Goal: Task Accomplishment & Management: Use online tool/utility

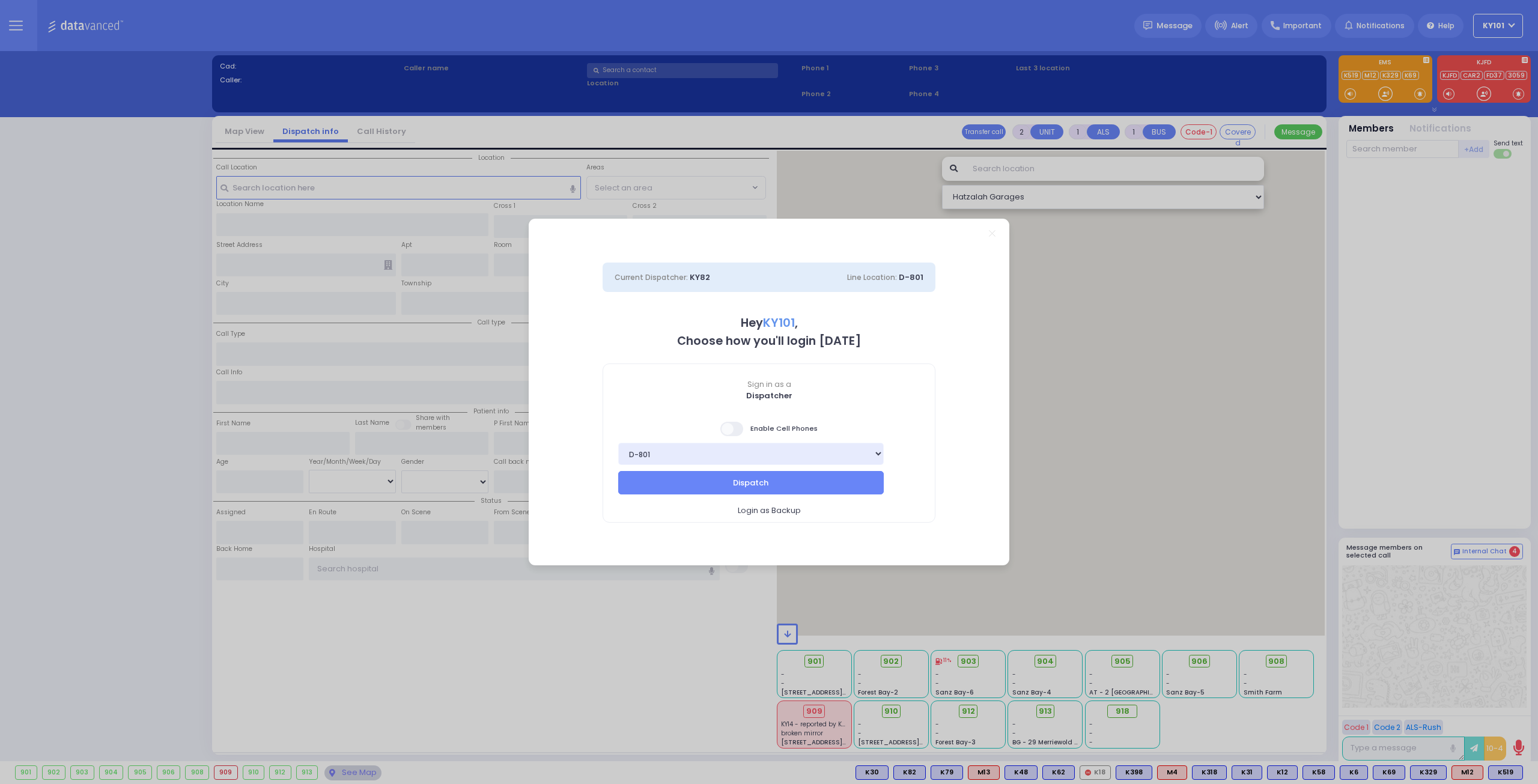
select select "14"
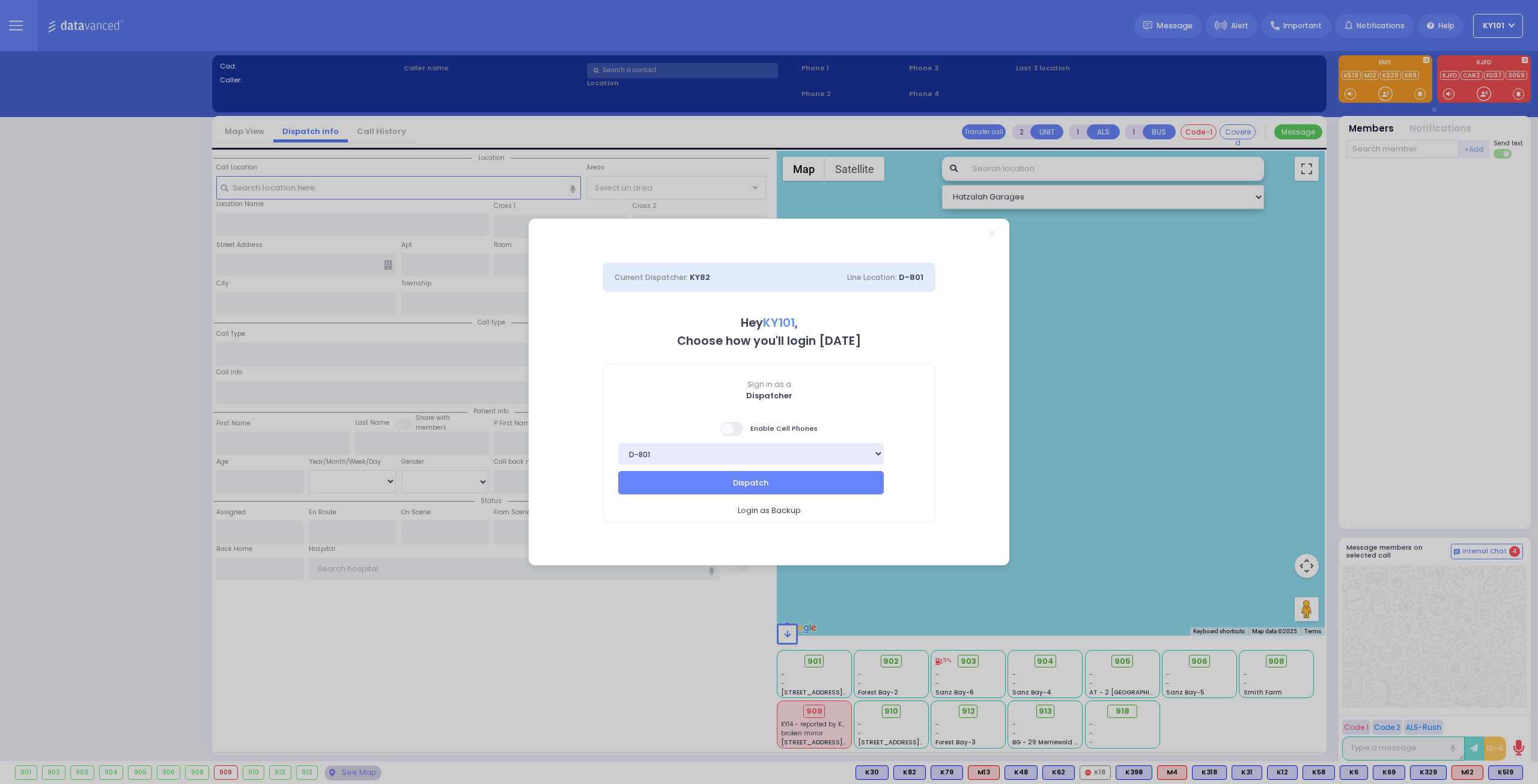
click at [732, 422] on span at bounding box center [732, 428] width 24 height 14
click at [120, 421] on input "checkbox" at bounding box center [120, 421] width 0 height 0
click at [757, 476] on button "Dispatch" at bounding box center [751, 482] width 266 height 23
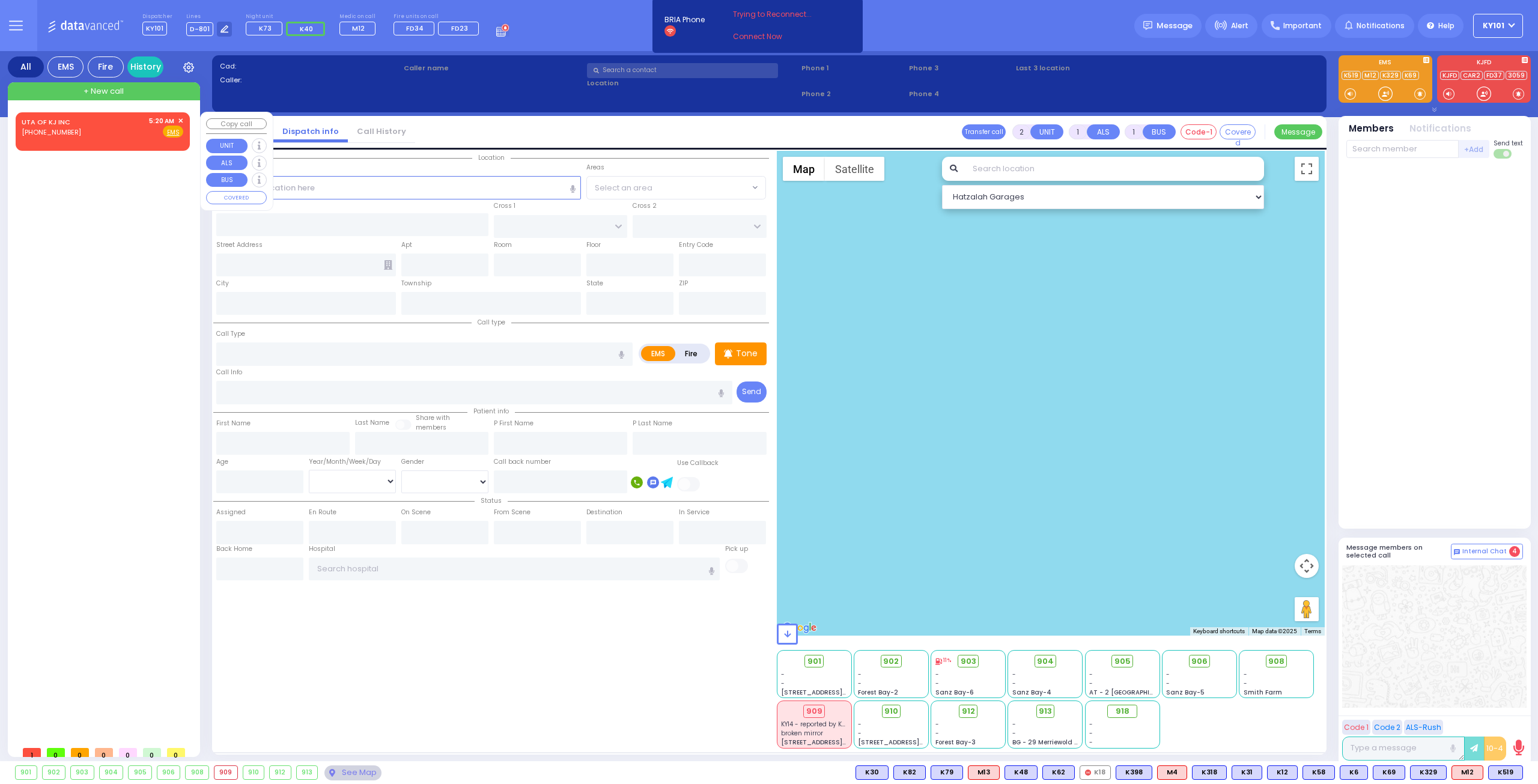
click at [25, 121] on link "UTA OF KJ INC" at bounding box center [46, 121] width 49 height 10
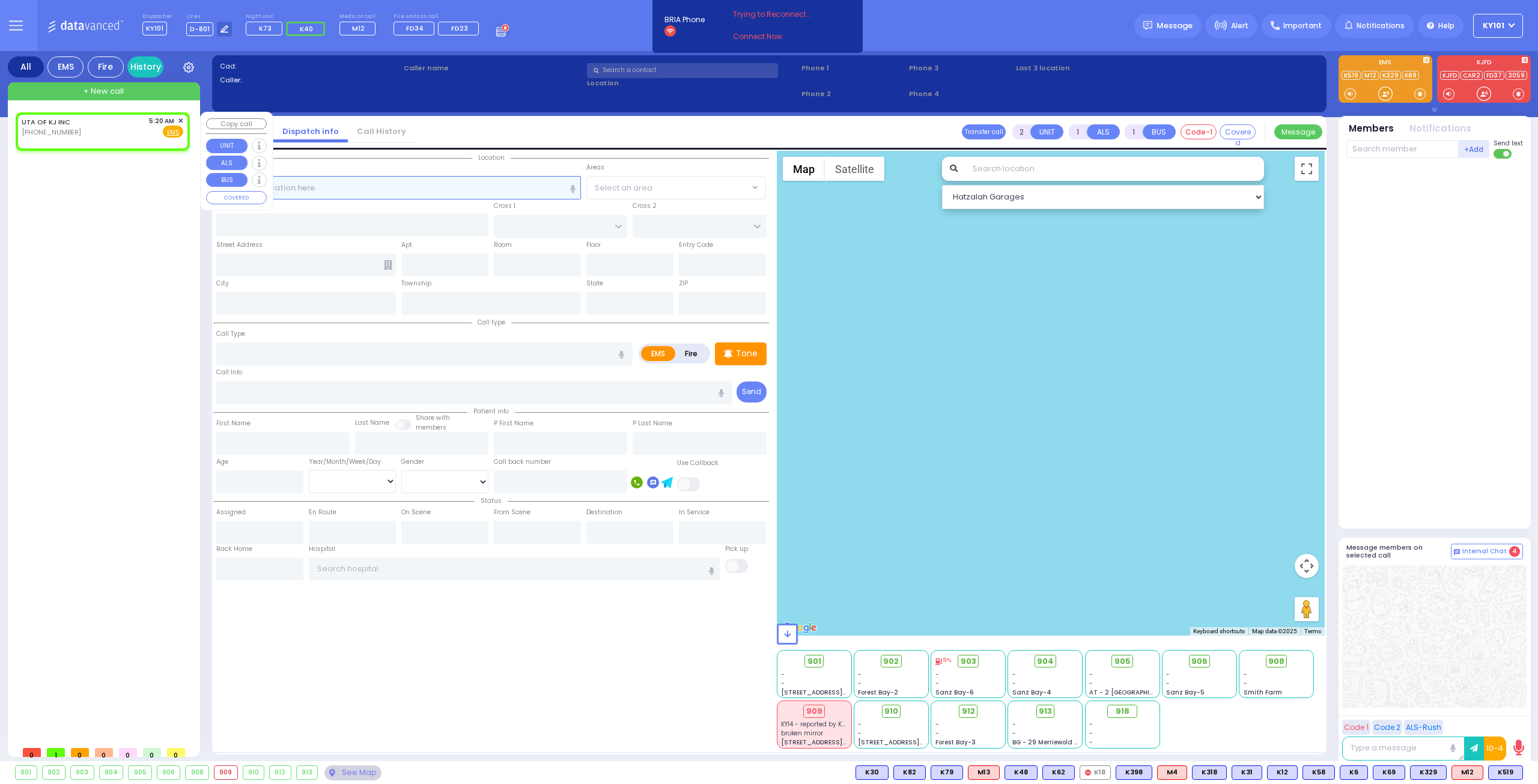
select select
radio input "true"
select select
type input "05:20"
select select "Hatzalah Garages"
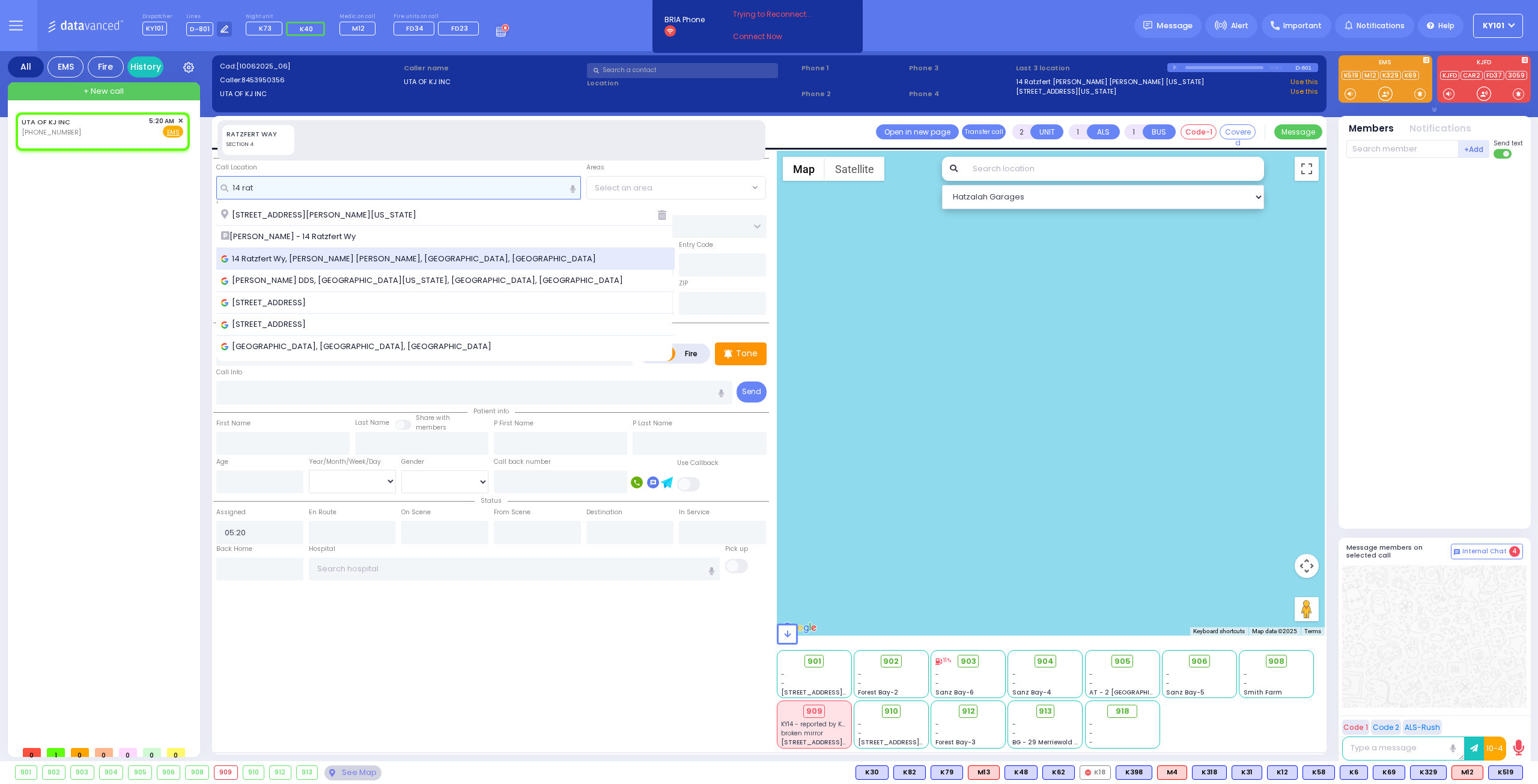
type input "14 rat"
click at [354, 257] on span "14 Ratzfert Wy, Kiryas Joel, NY, USA" at bounding box center [411, 259] width 380 height 12
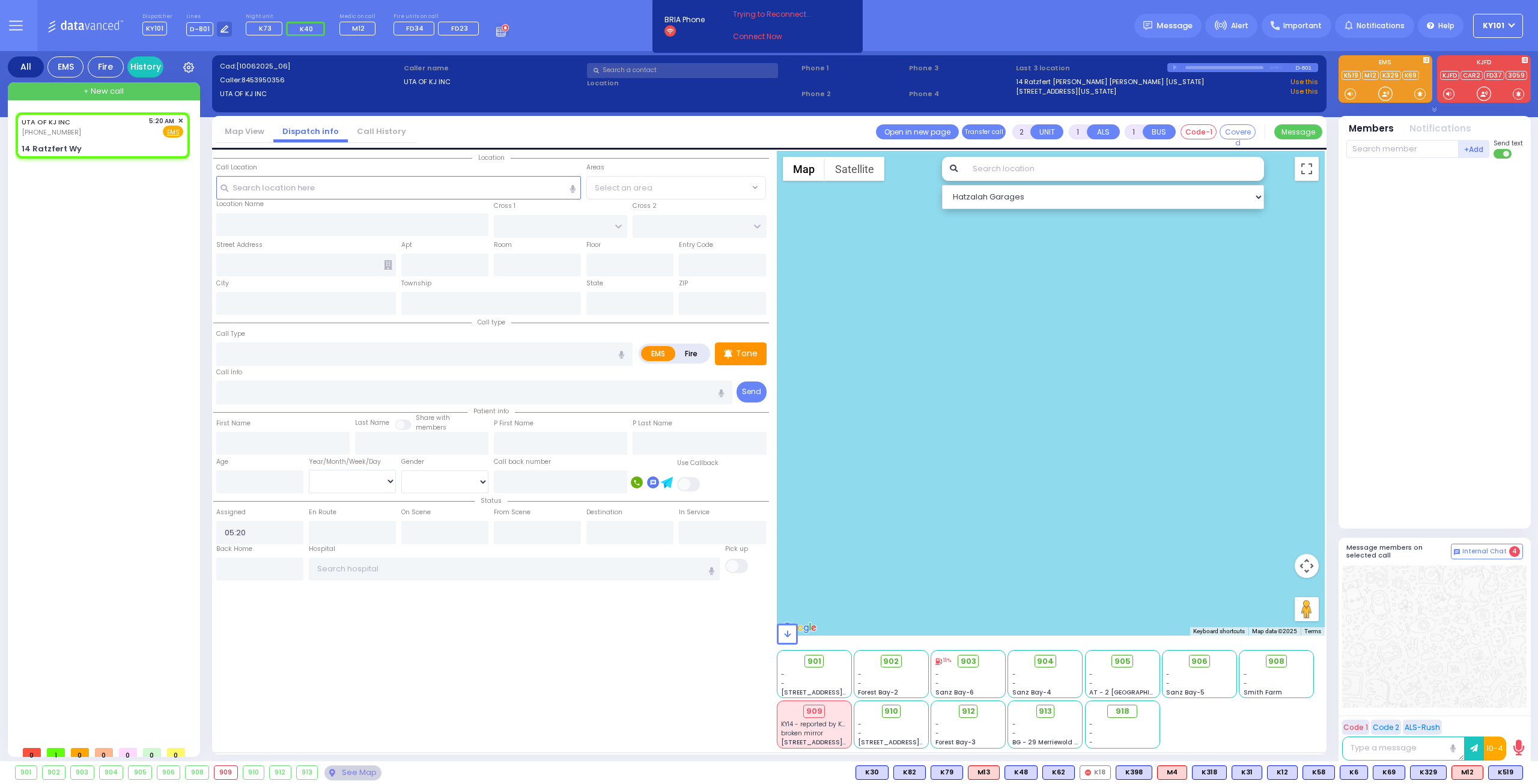
select select
radio input "true"
select select
select select "Hatzalah Garages"
type input "BAKERTOWN RD"
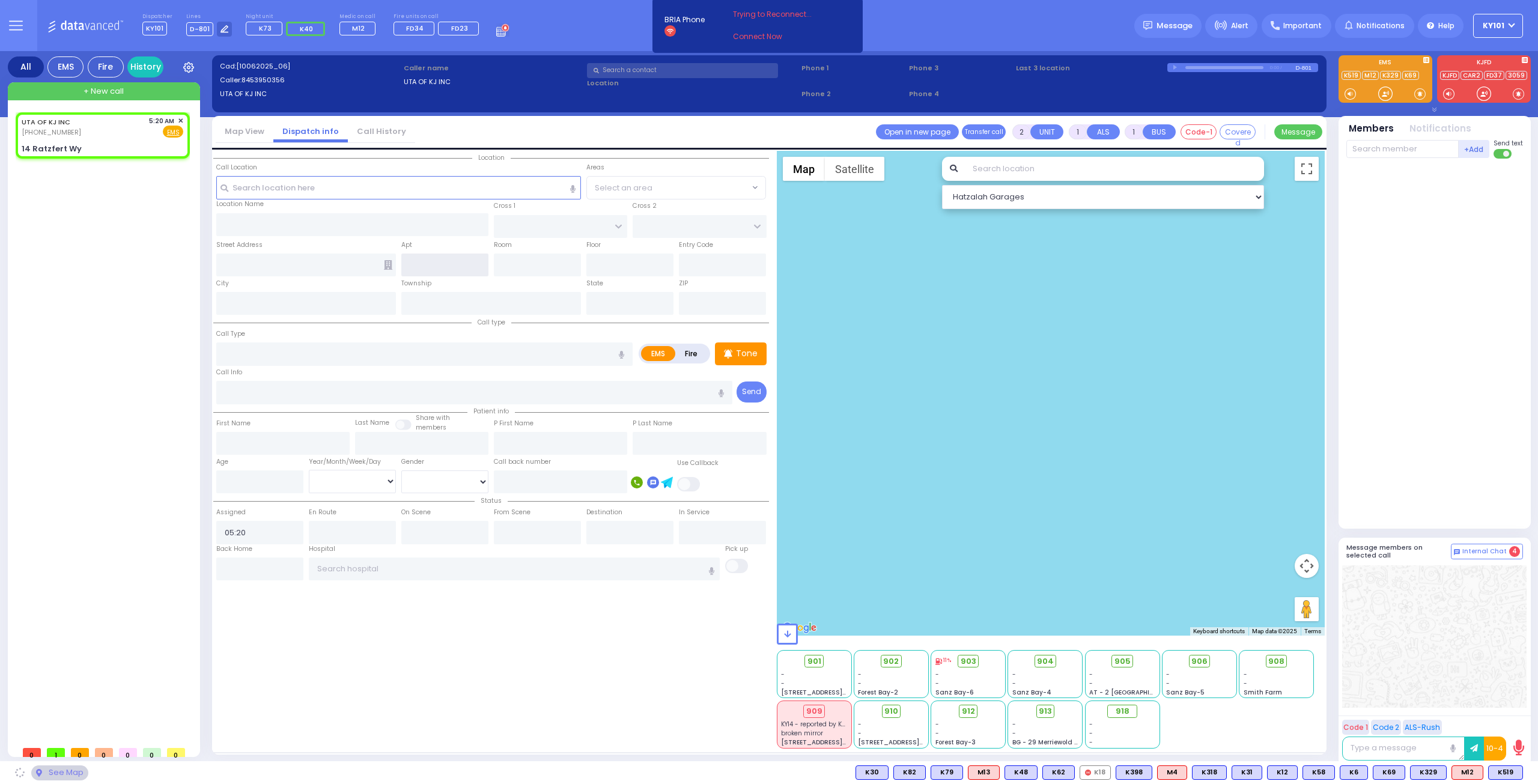
type input "14 Ratzfert Wy"
type input "Kiryas Joel"
type input "New York"
type input "10950"
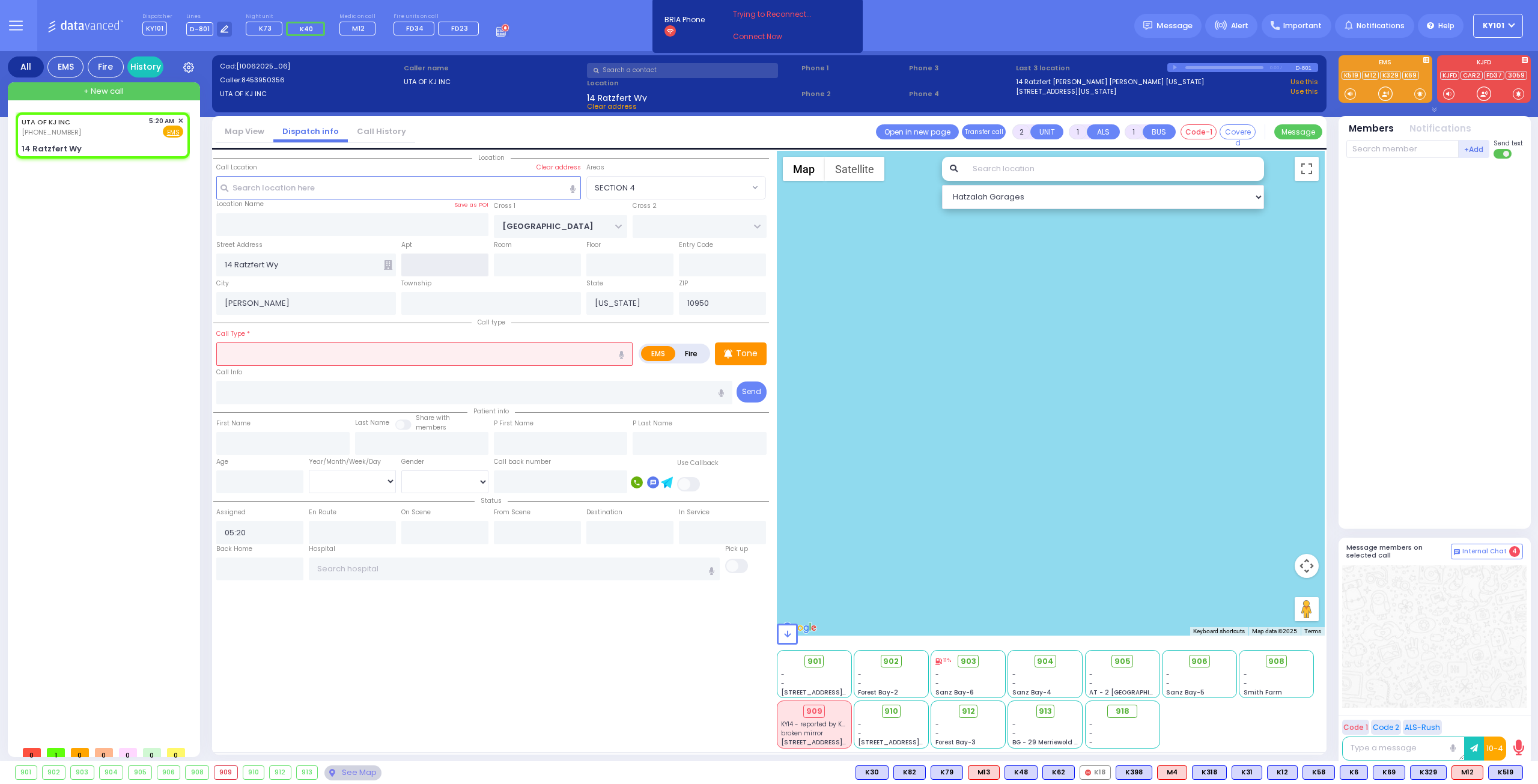
select select "SECTION 4"
click at [693, 357] on label "Fire" at bounding box center [691, 354] width 33 height 15
radio input "true"
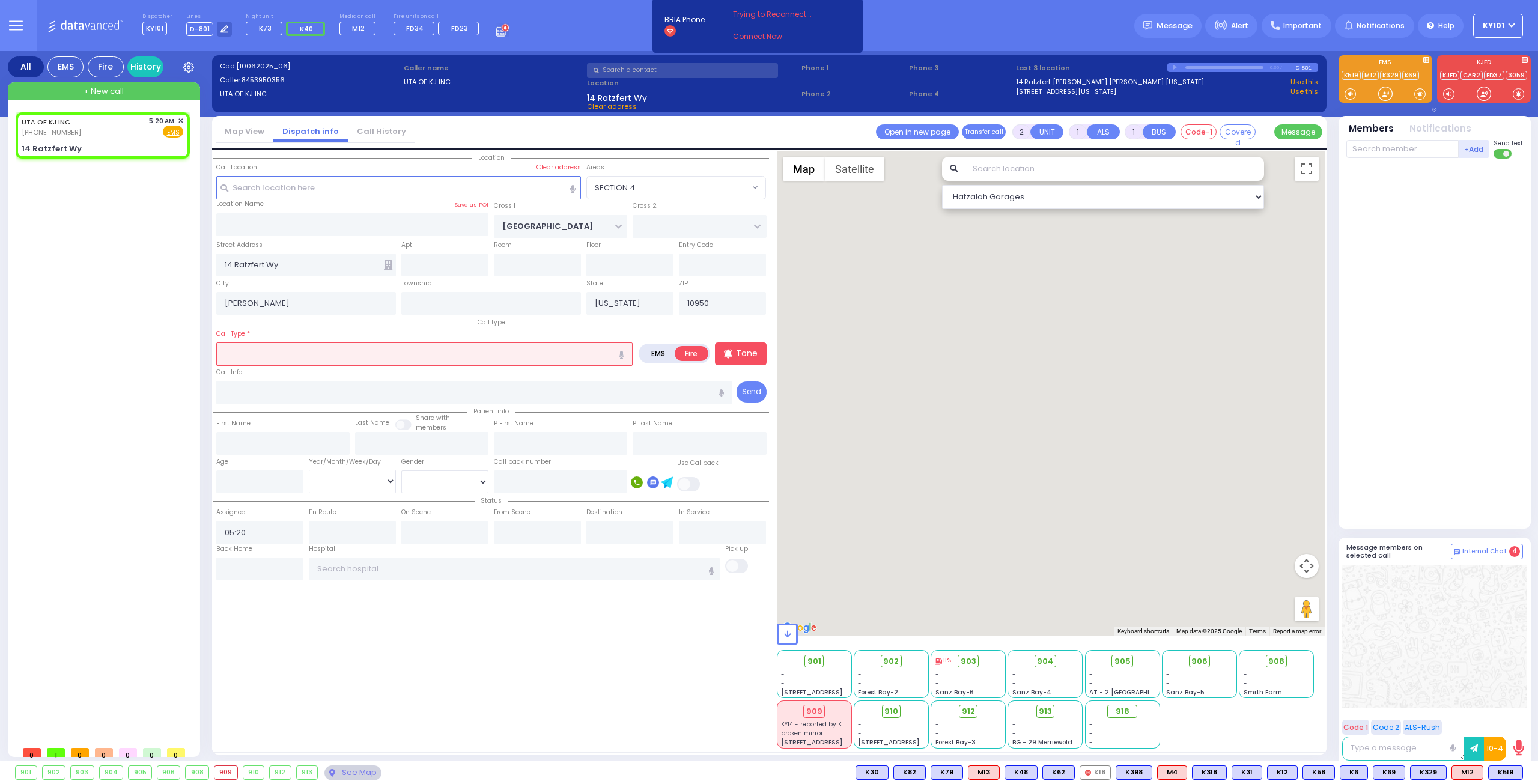
click at [501, 360] on input "text" at bounding box center [424, 354] width 416 height 23
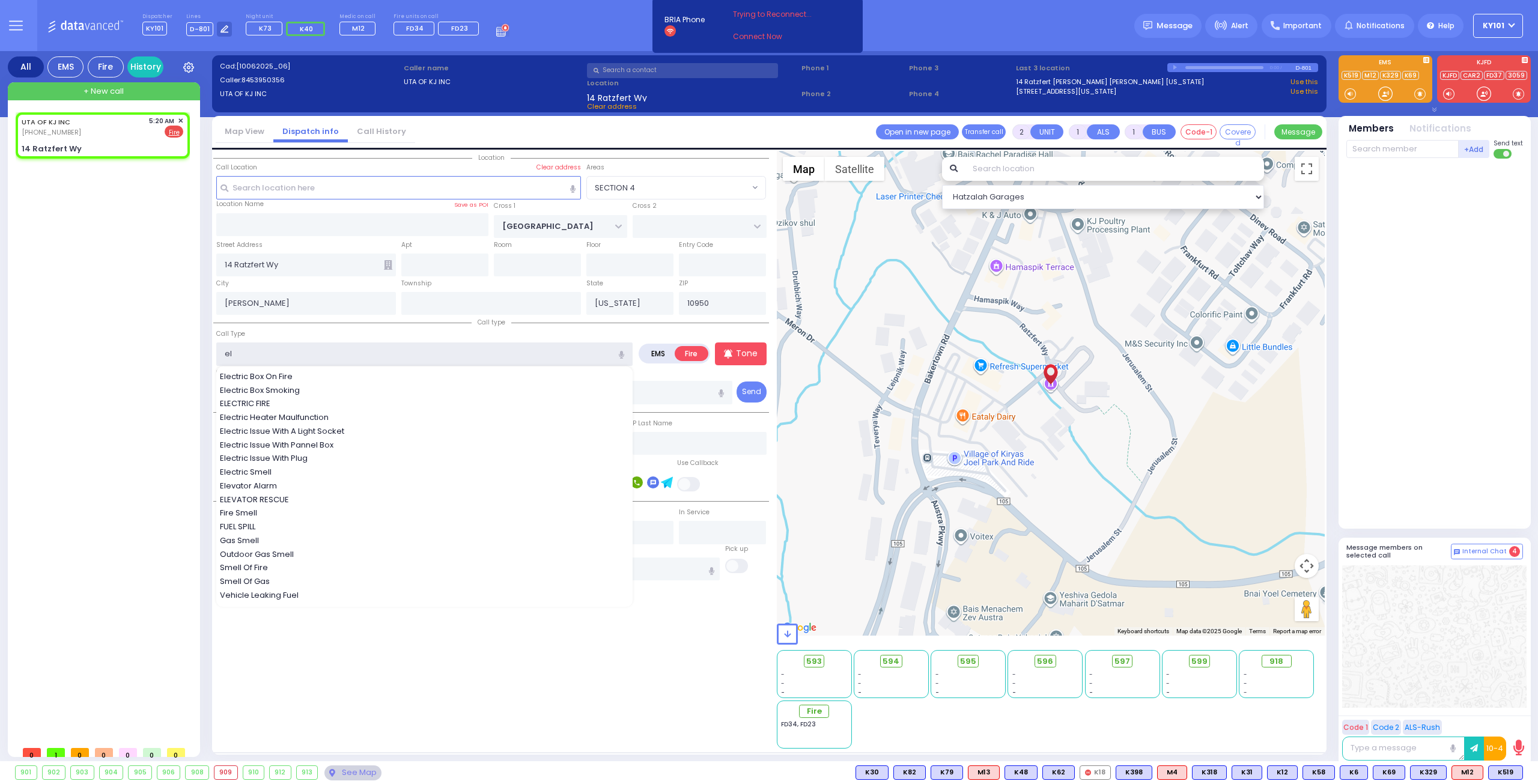
type input "ele"
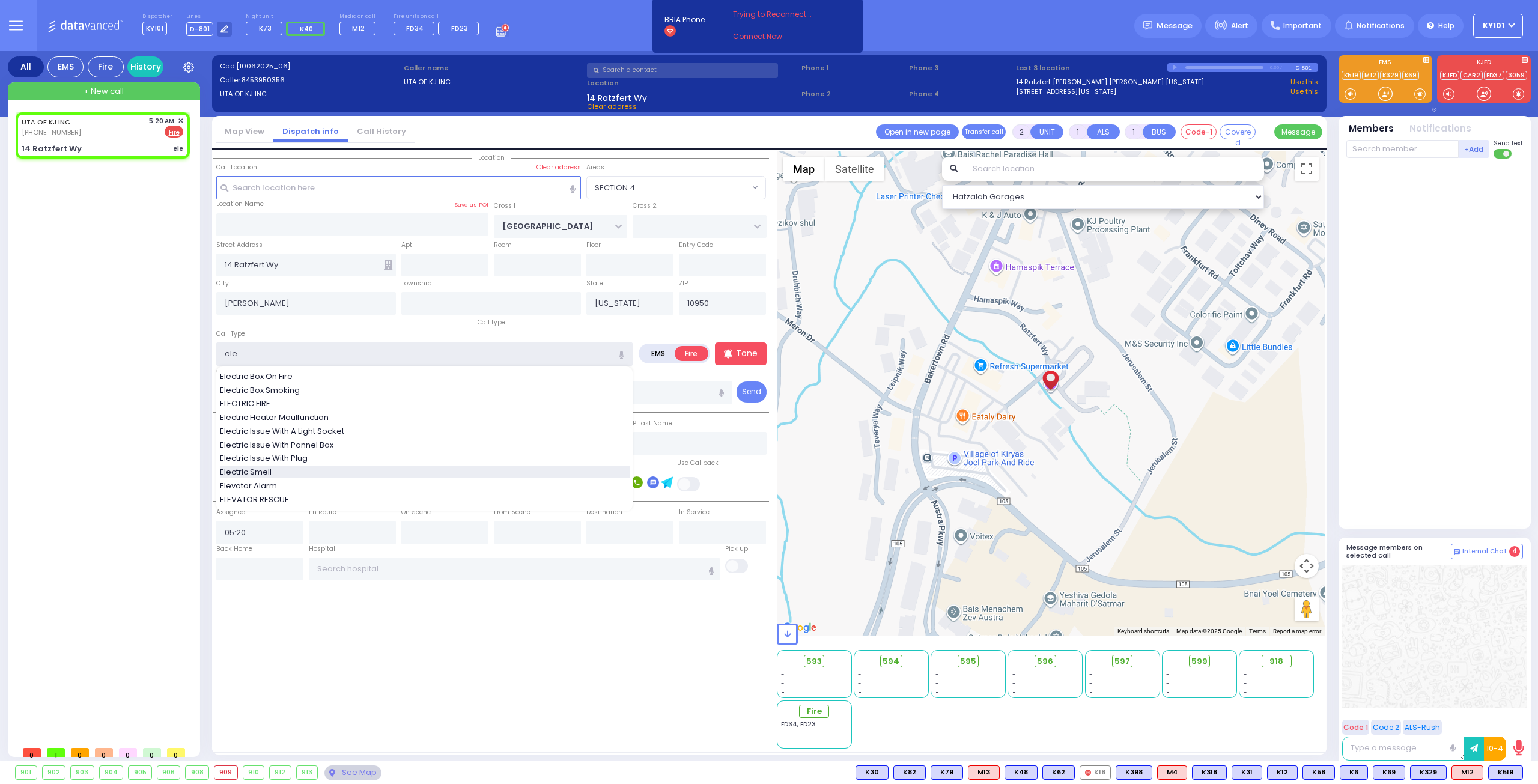
select select
radio input "true"
select select
select select "Hatzalah Garages"
select select "SECTION 4"
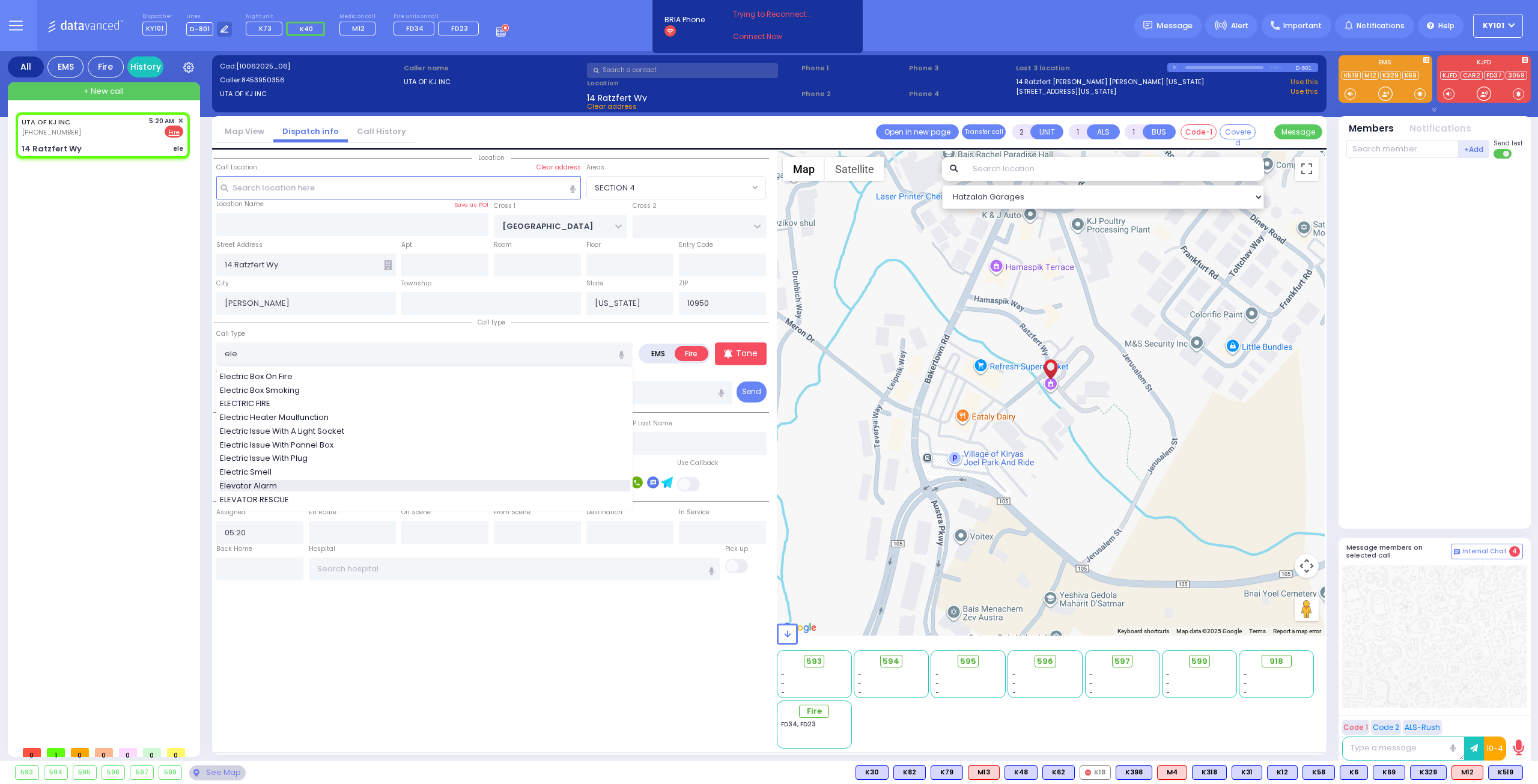
click at [300, 488] on div "Elevator Alarm" at bounding box center [425, 486] width 411 height 12
type input "Elevator Alarm"
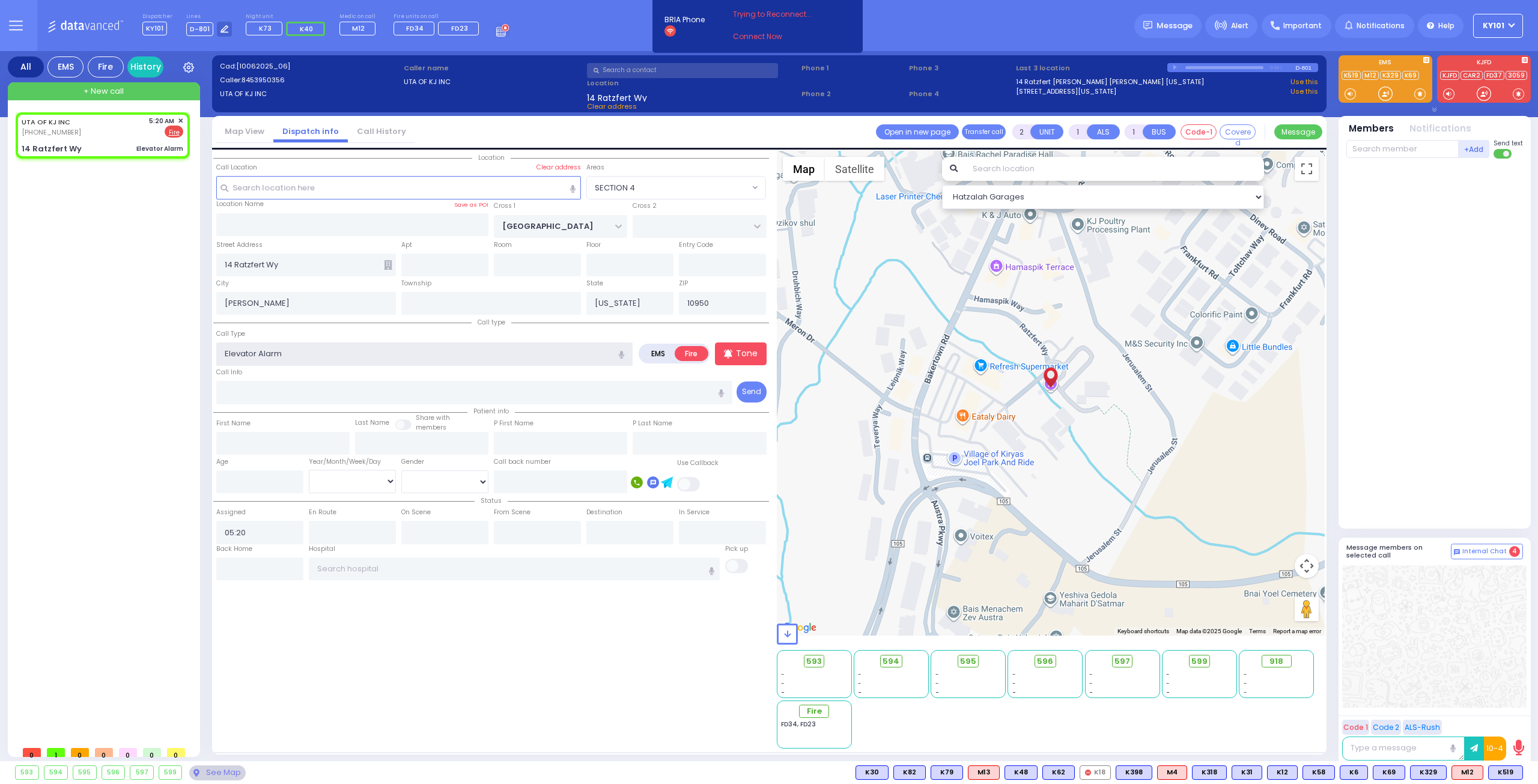
select select
radio input "true"
select select
select select "Hatzalah Garages"
select select "SECTION 4"
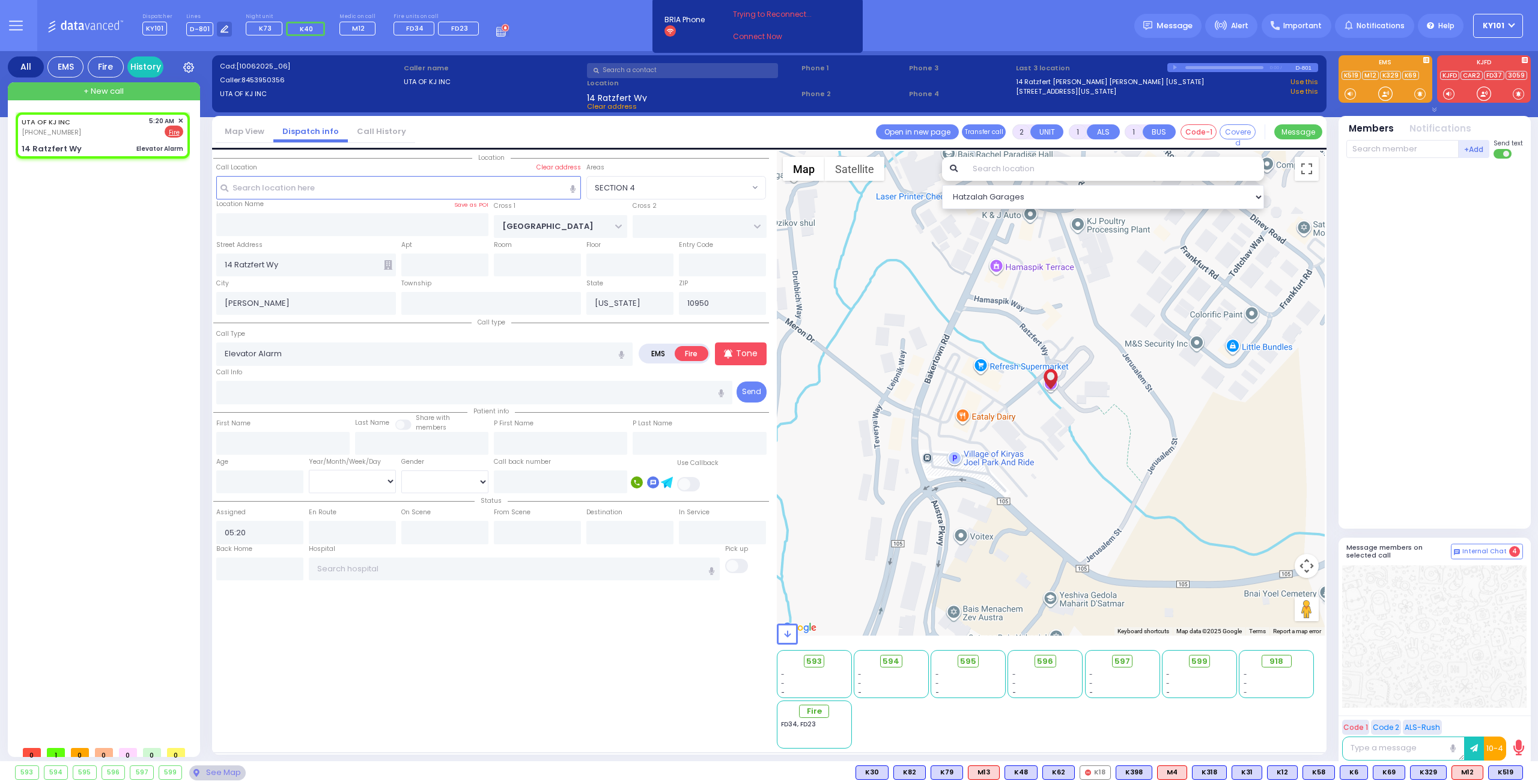
select select
radio input "true"
select select
select select "SECTION 4"
select select "Hatzalah Garages"
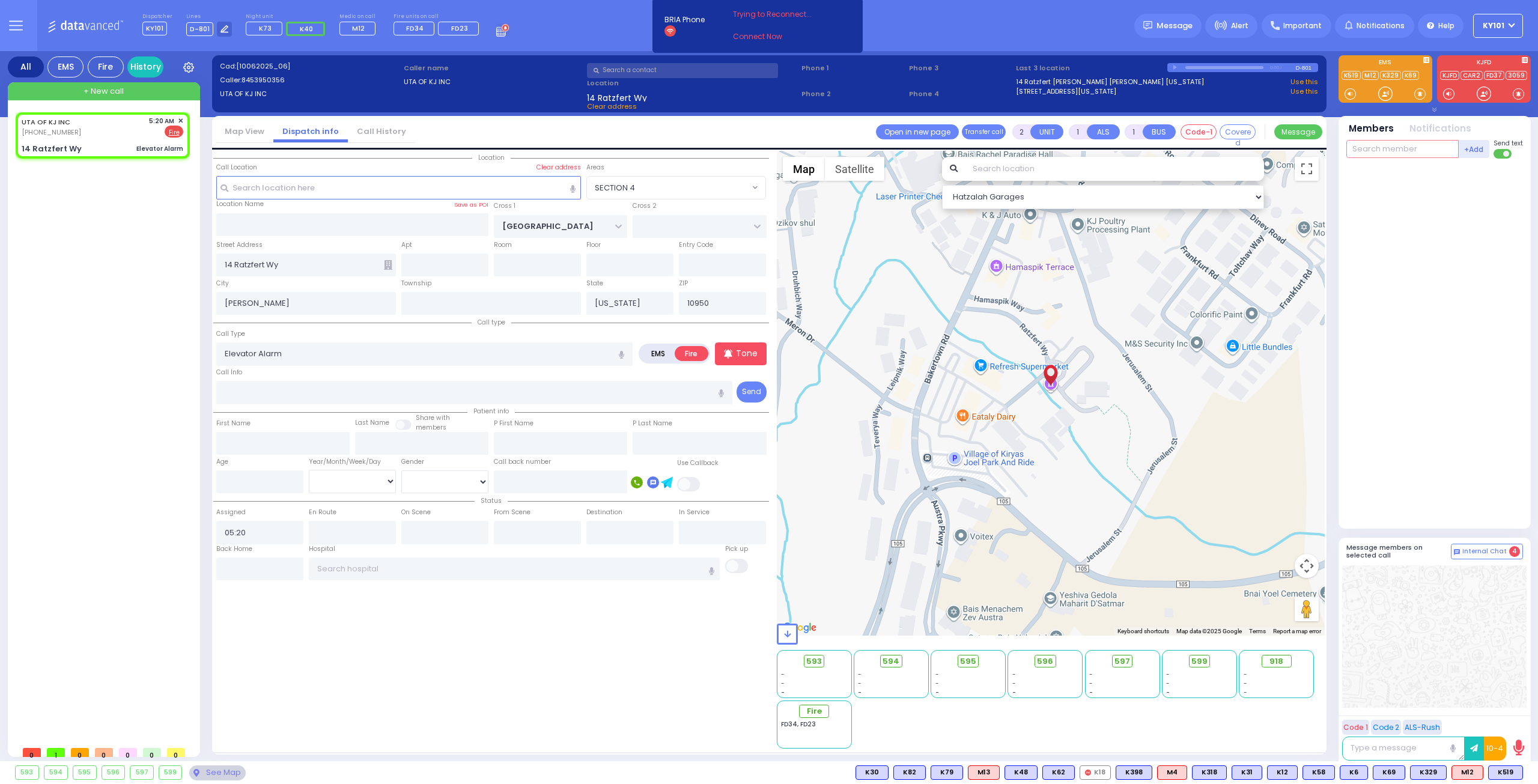
click at [1366, 152] on input "text" at bounding box center [1403, 149] width 112 height 18
select select
radio input "true"
select select
select select "Hatzalah Garages"
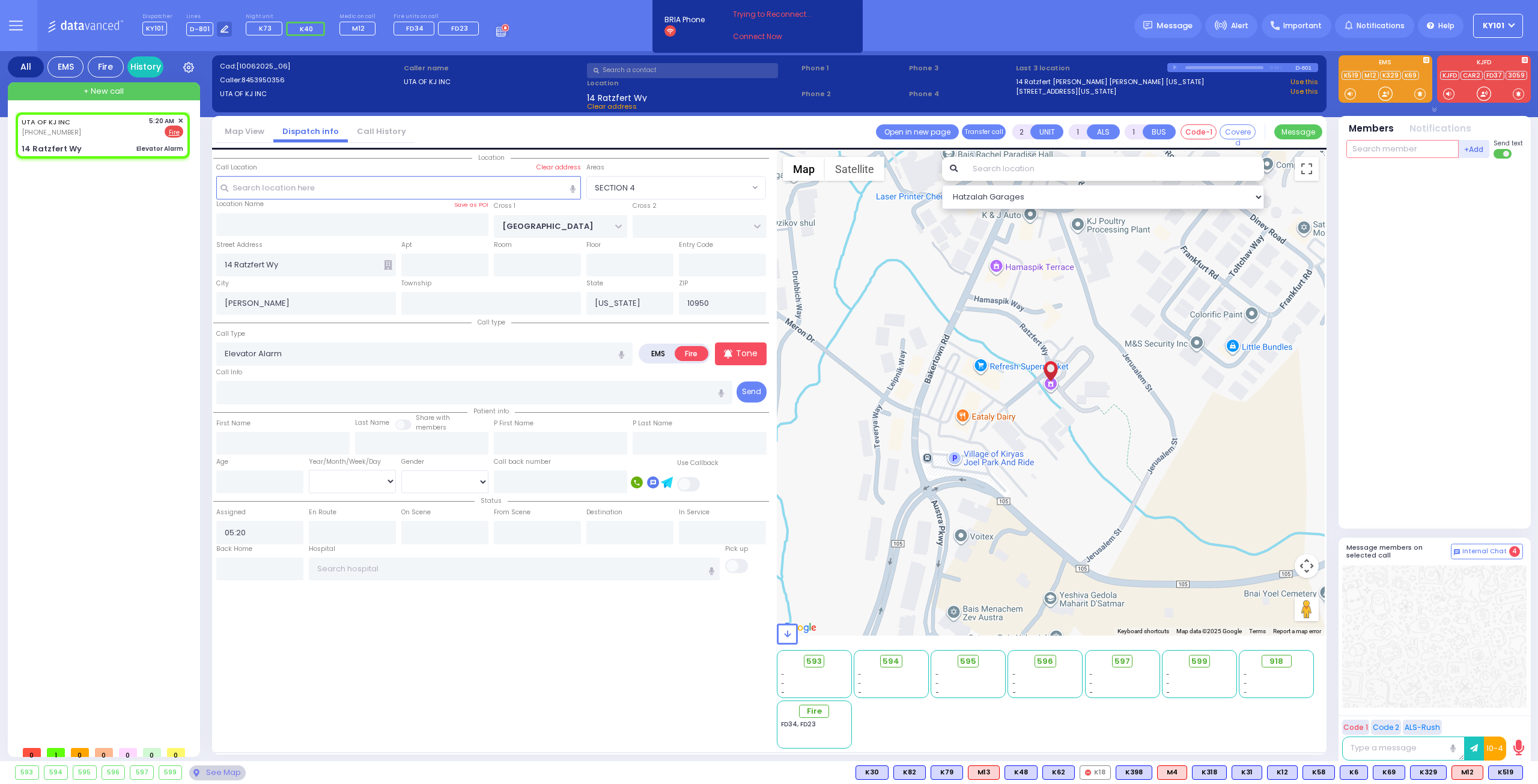
select select "SECTION 4"
type input "46"
select select
radio input "true"
select select
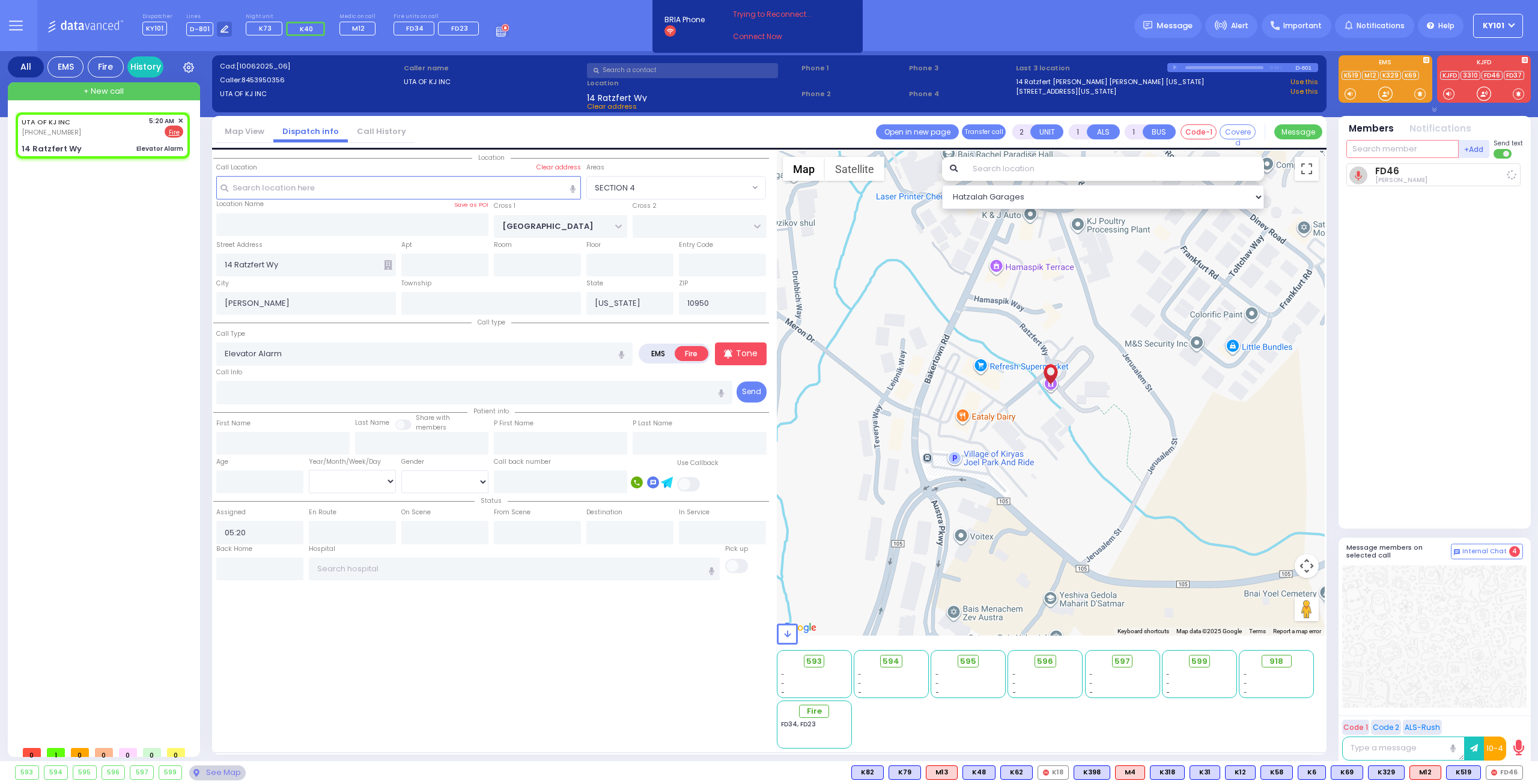
type input "05:23"
select select "Hatzalah Garages"
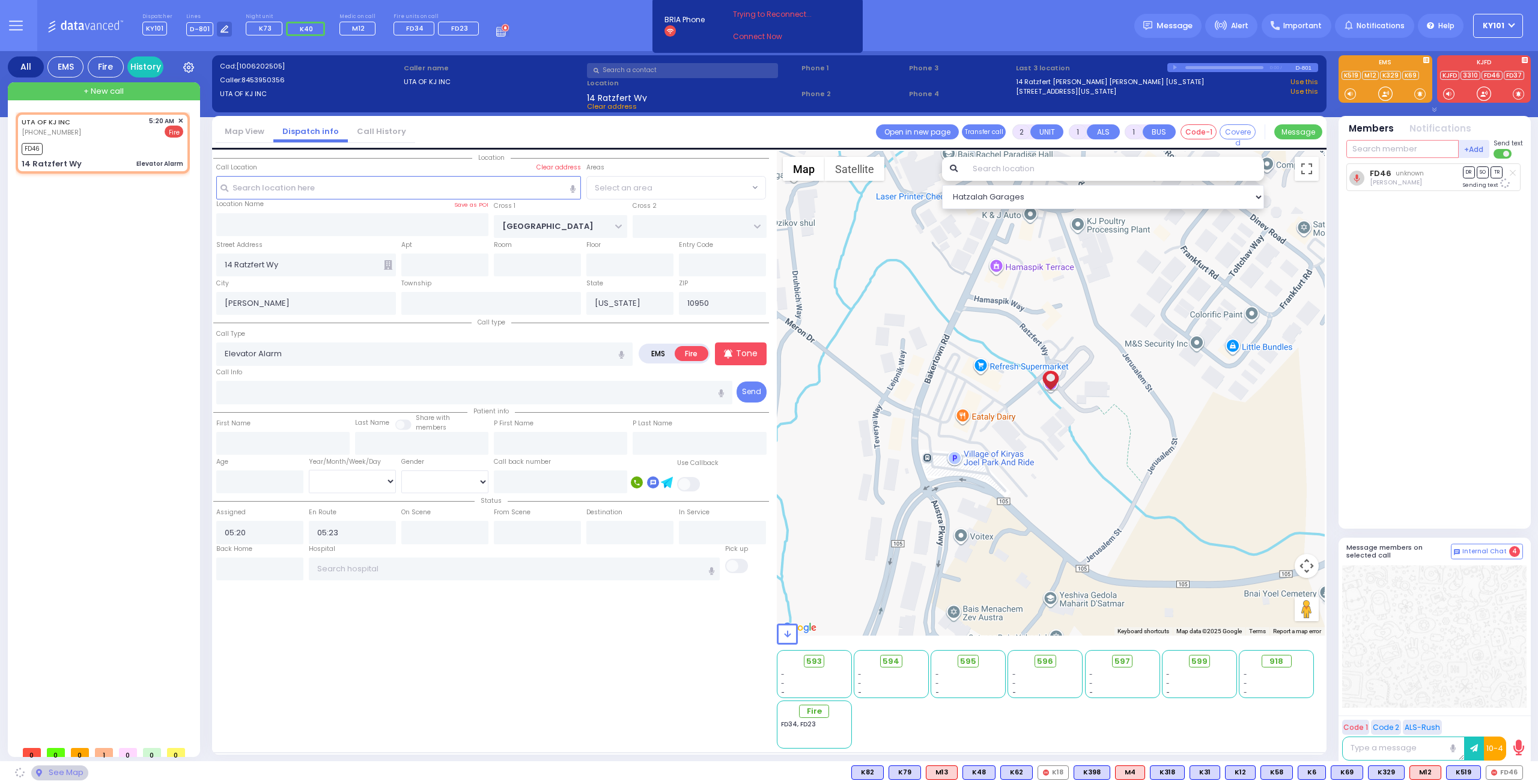
select select "SECTION 4"
type input "23"
select select
radio input "true"
select select
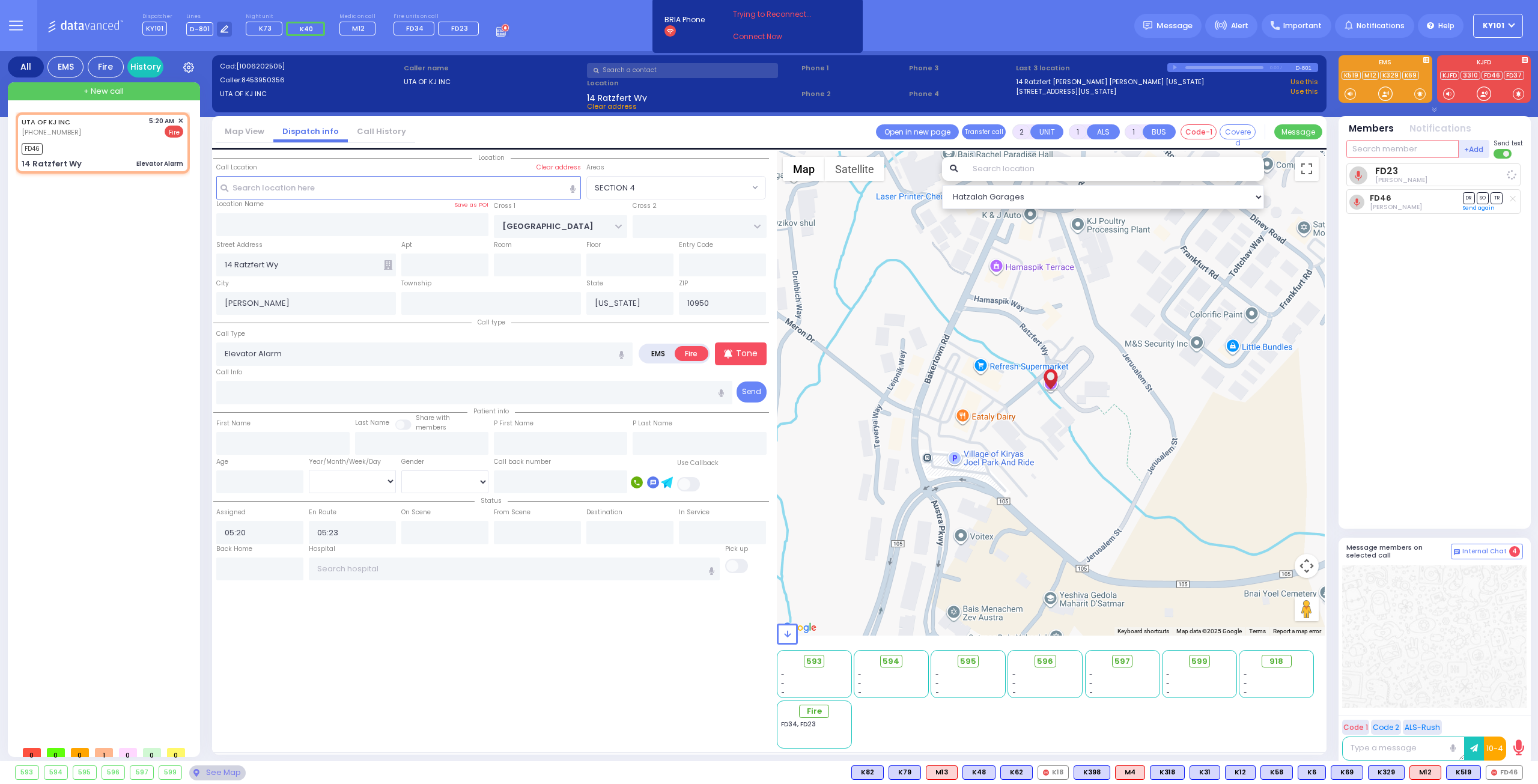
select select "Hatzalah Garages"
select select "SECTION 4"
type input "325"
select select
radio input "true"
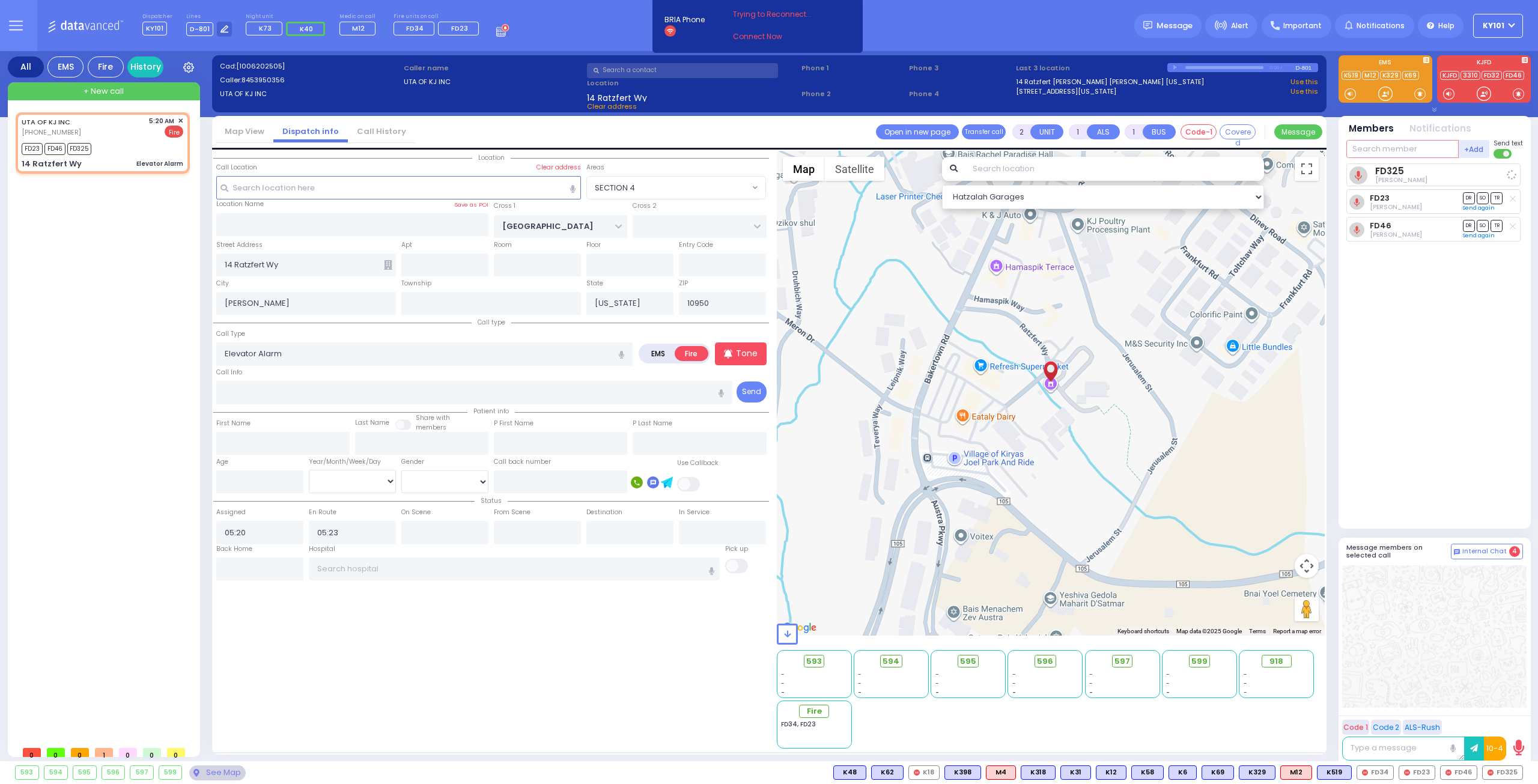
select select
select select "Hatzalah Garages"
select select "SECTION 4"
type input "34"
select select
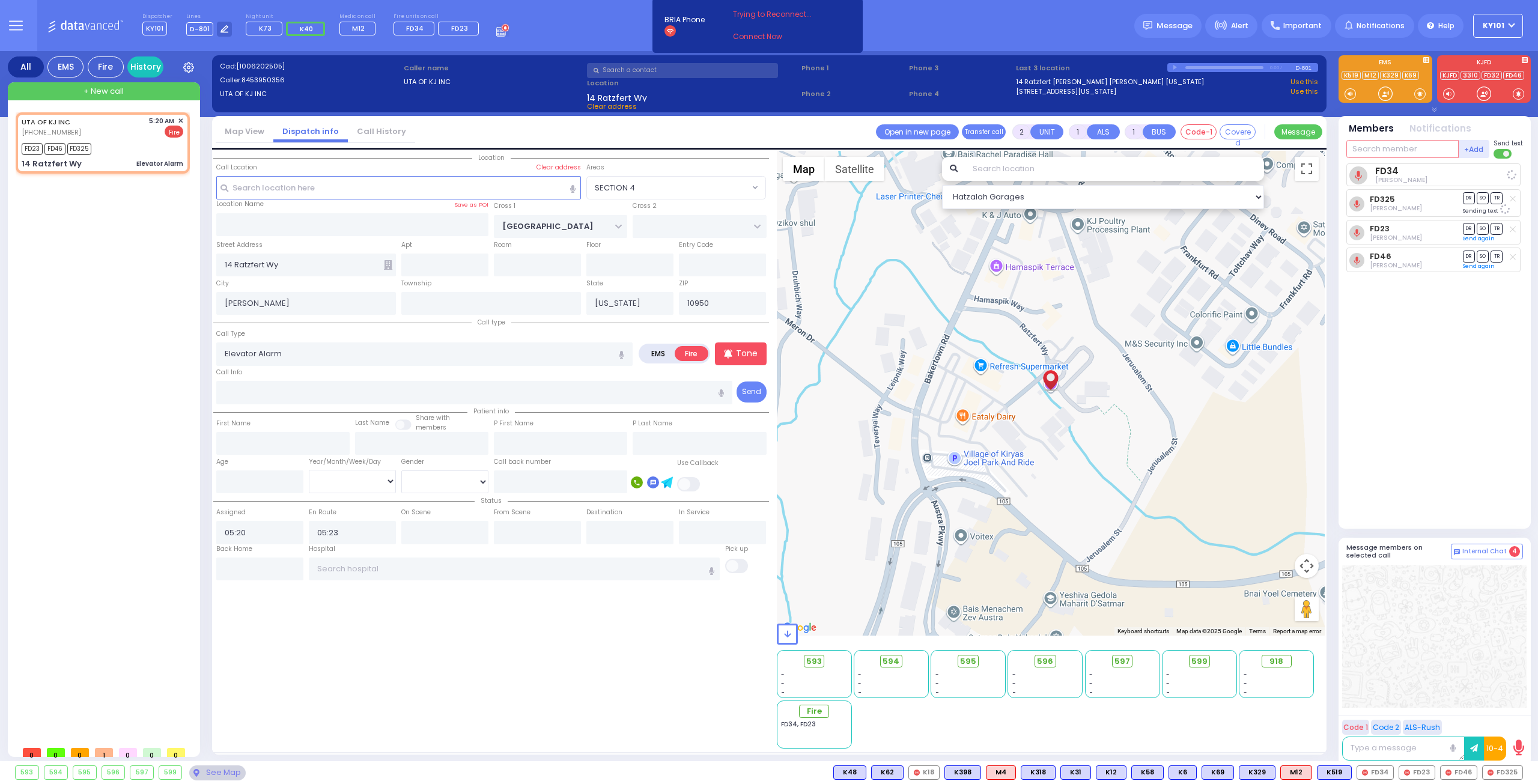
radio input "true"
select select
select select "Hatzalah Garages"
select select "SECTION 4"
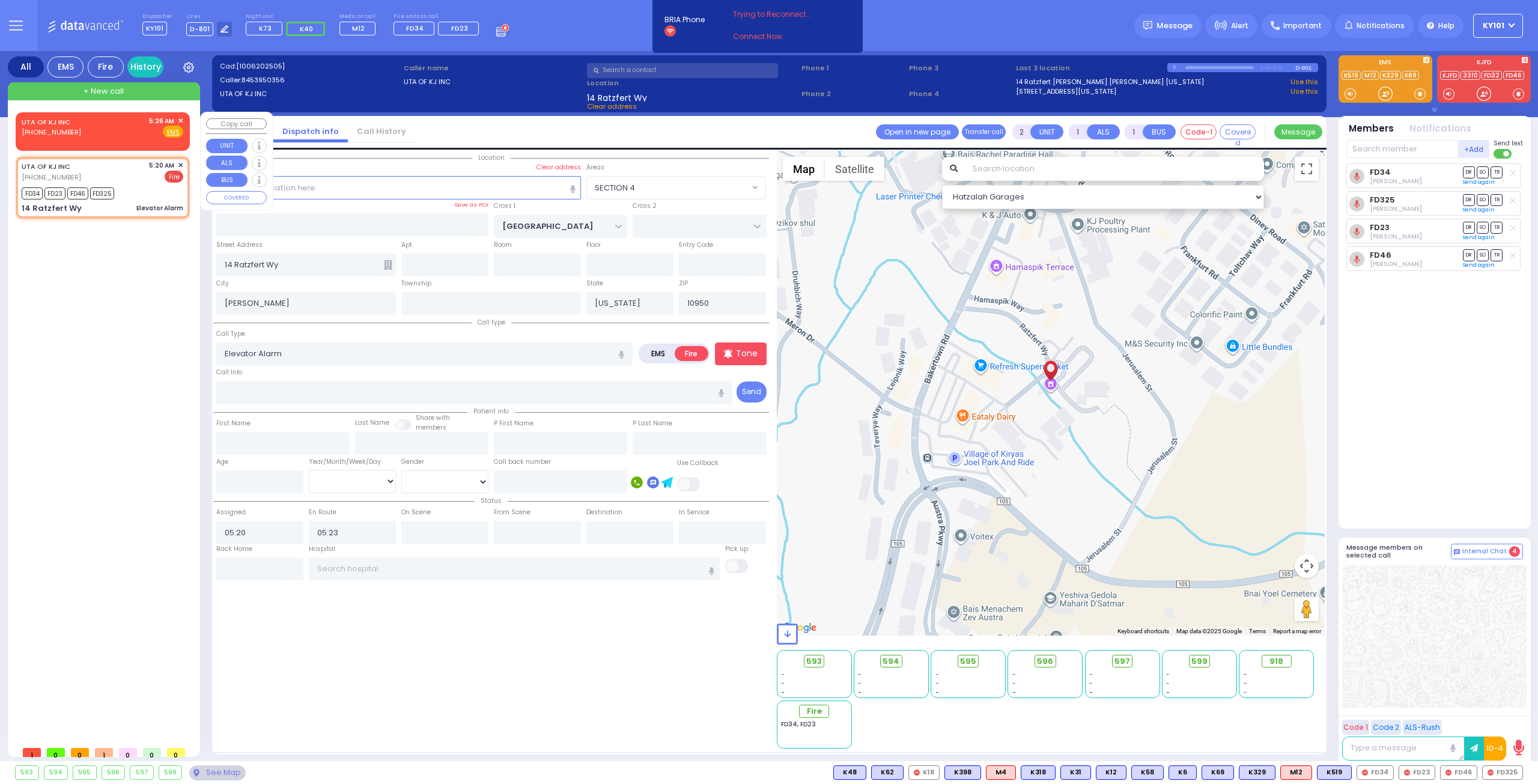
click at [181, 119] on span "✕" at bounding box center [180, 121] width 5 height 10
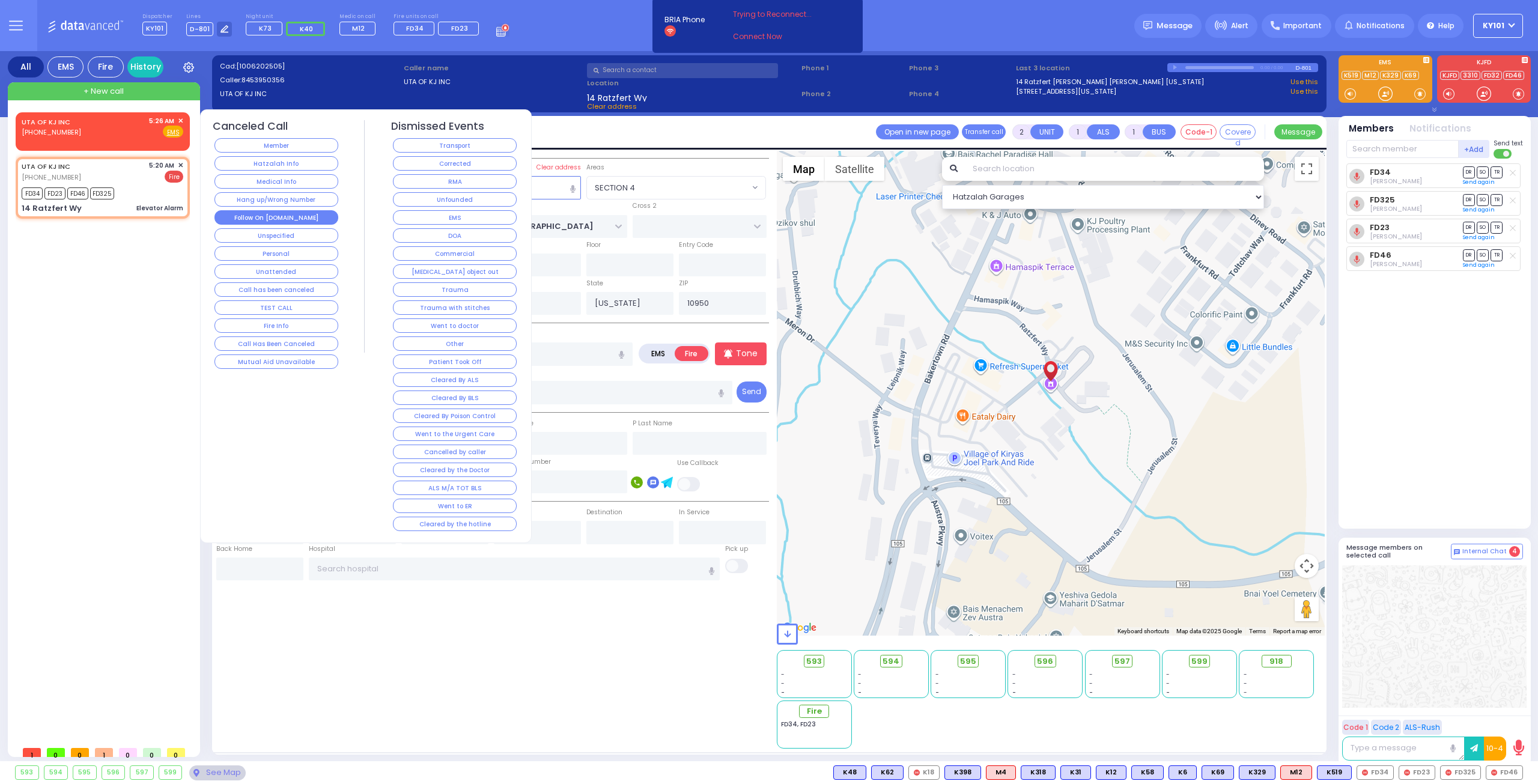
click at [286, 210] on button "Follow On [DOMAIN_NAME]" at bounding box center [276, 217] width 124 height 14
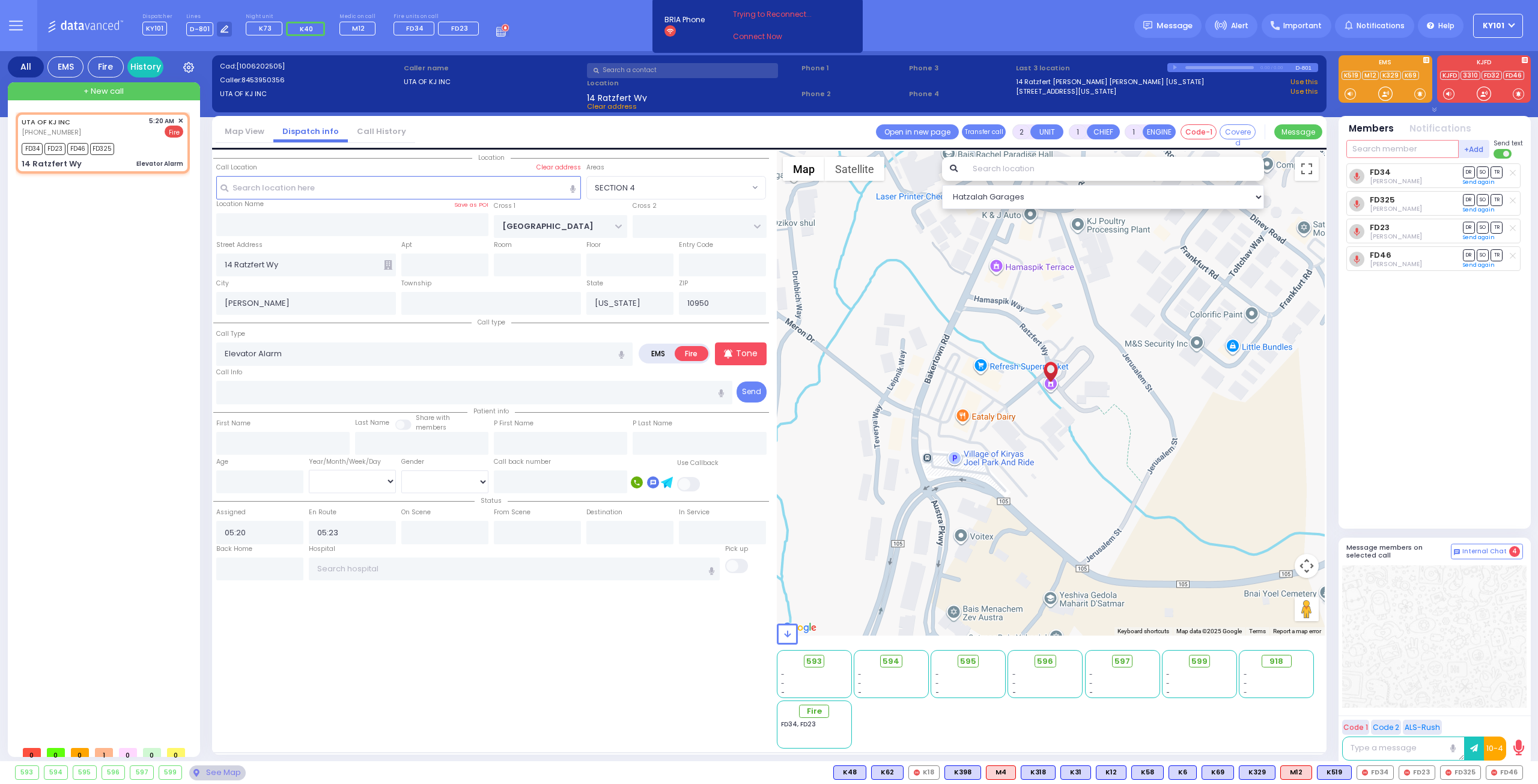
click at [1382, 149] on input "text" at bounding box center [1403, 149] width 112 height 18
type input "car2"
select select
radio input "true"
select select
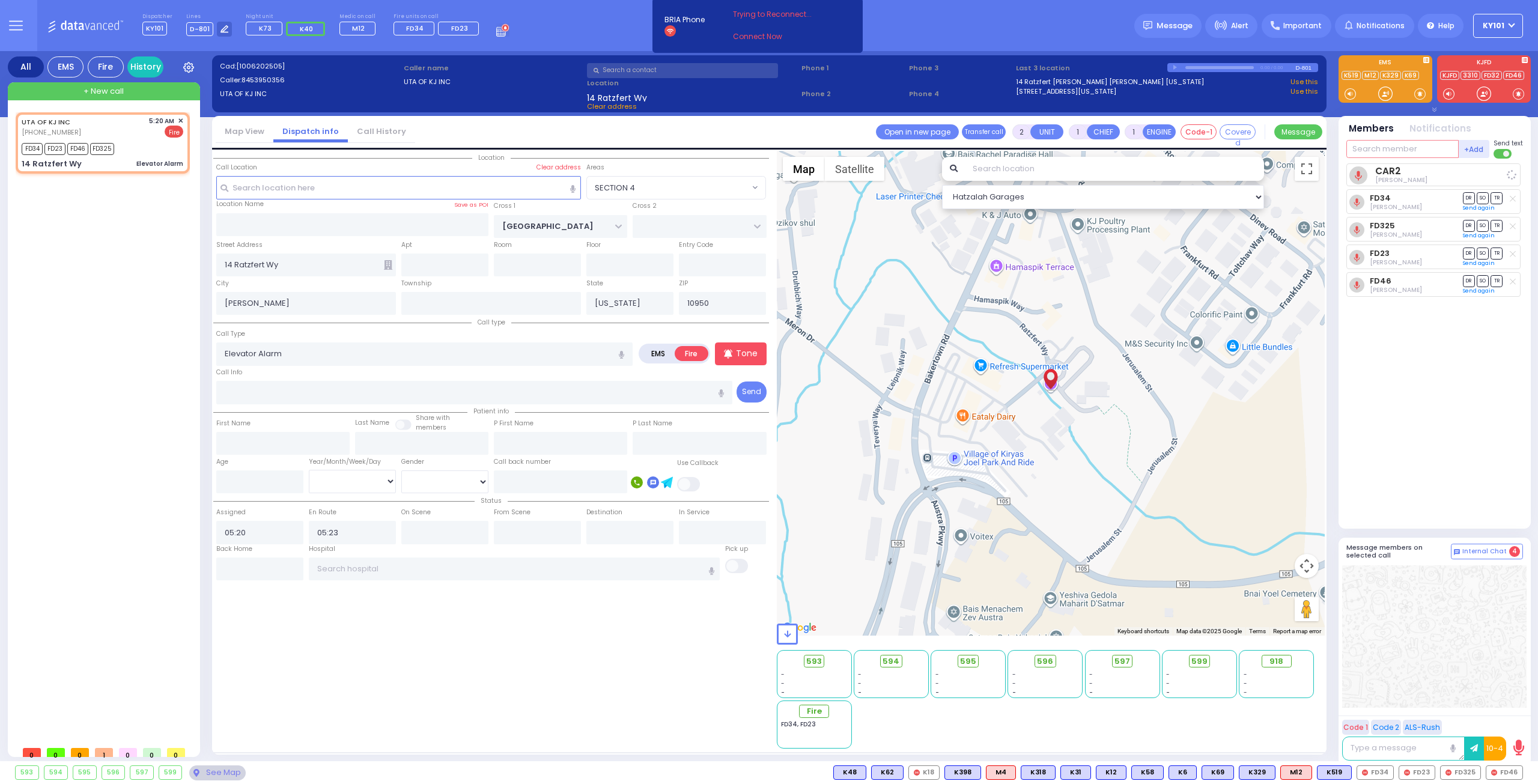
select select "Hatzalah Garages"
select select "SECTION 4"
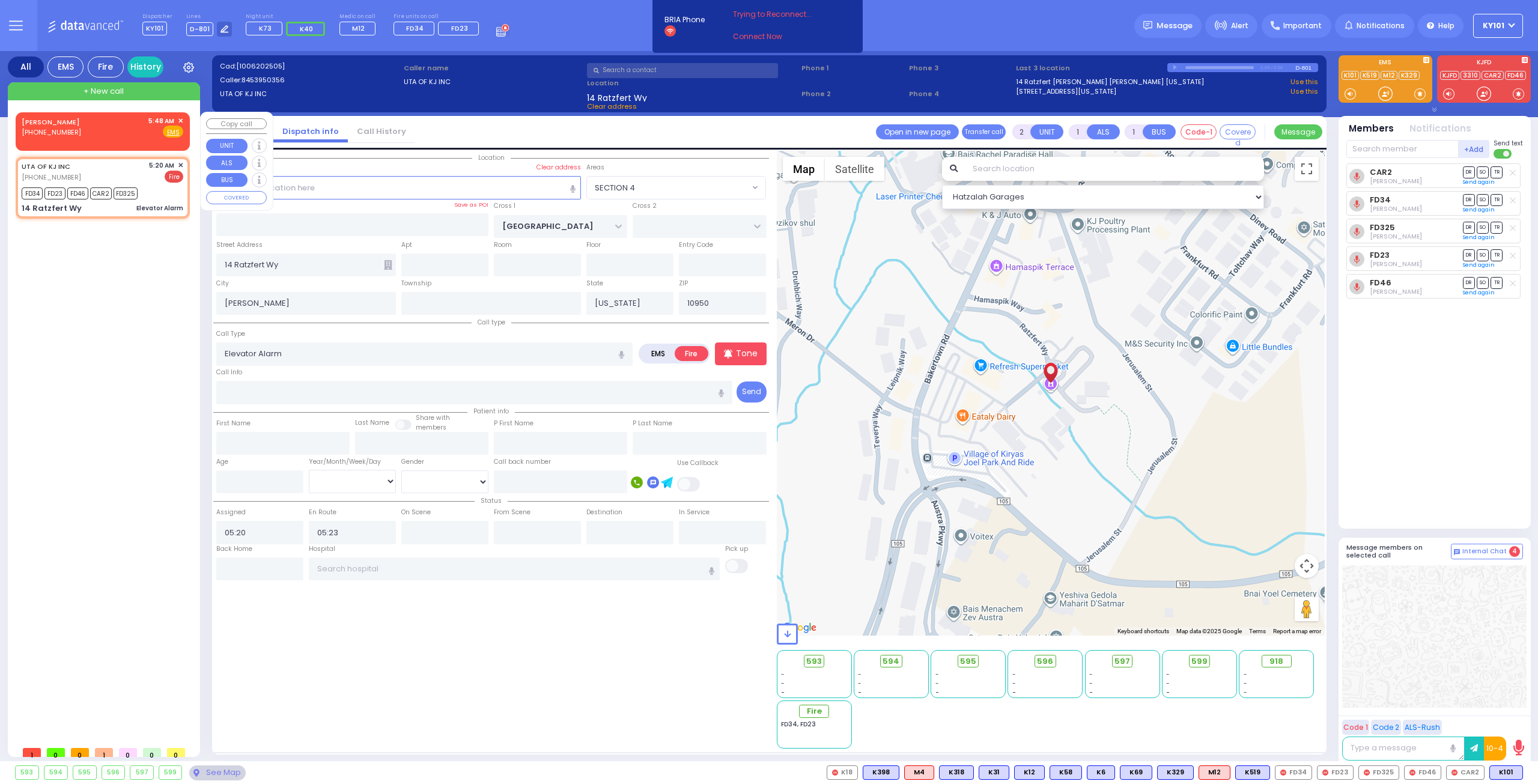
click at [181, 119] on span "✕" at bounding box center [180, 121] width 5 height 10
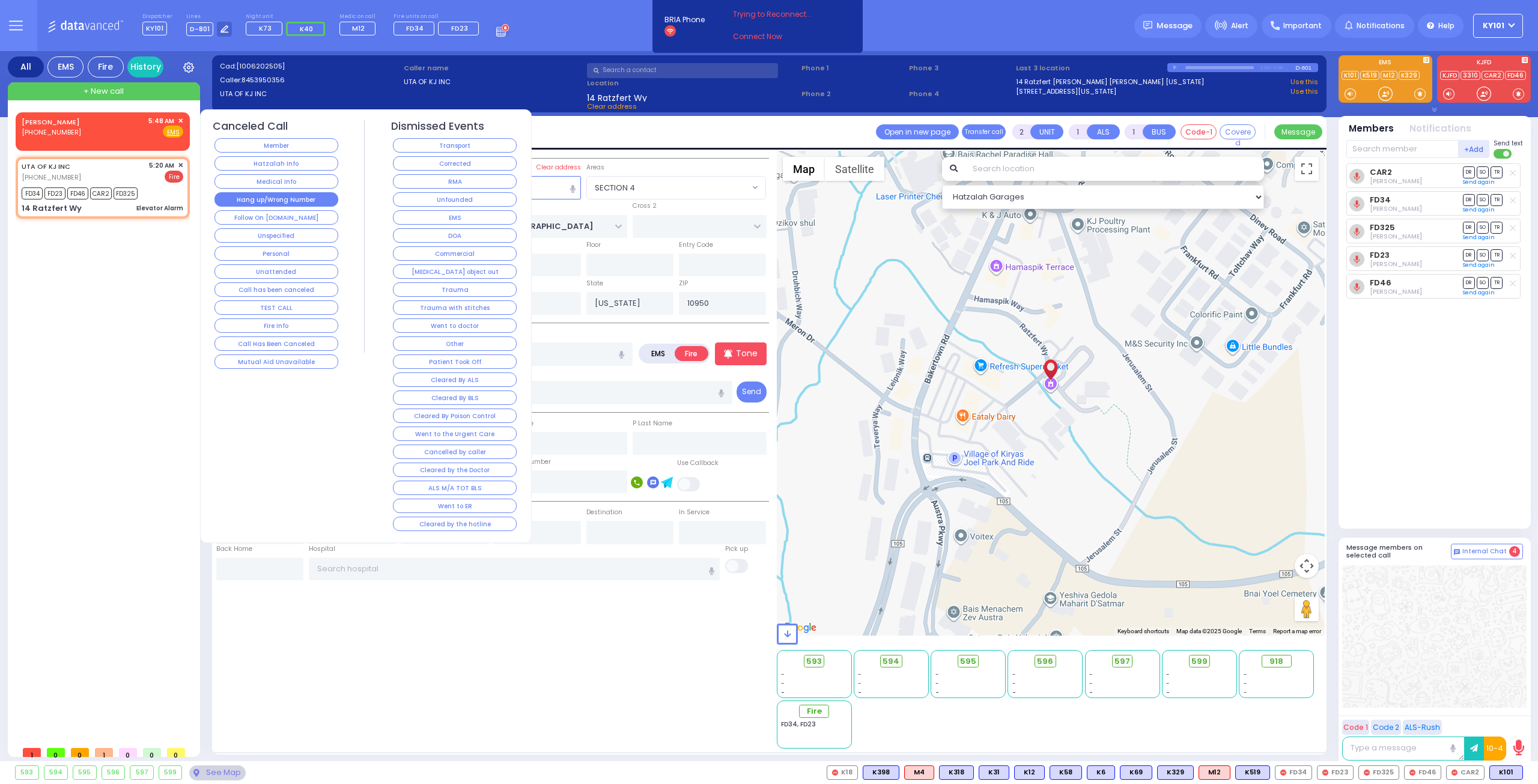
click at [293, 195] on button "Hang up/Wrong Number" at bounding box center [276, 199] width 124 height 14
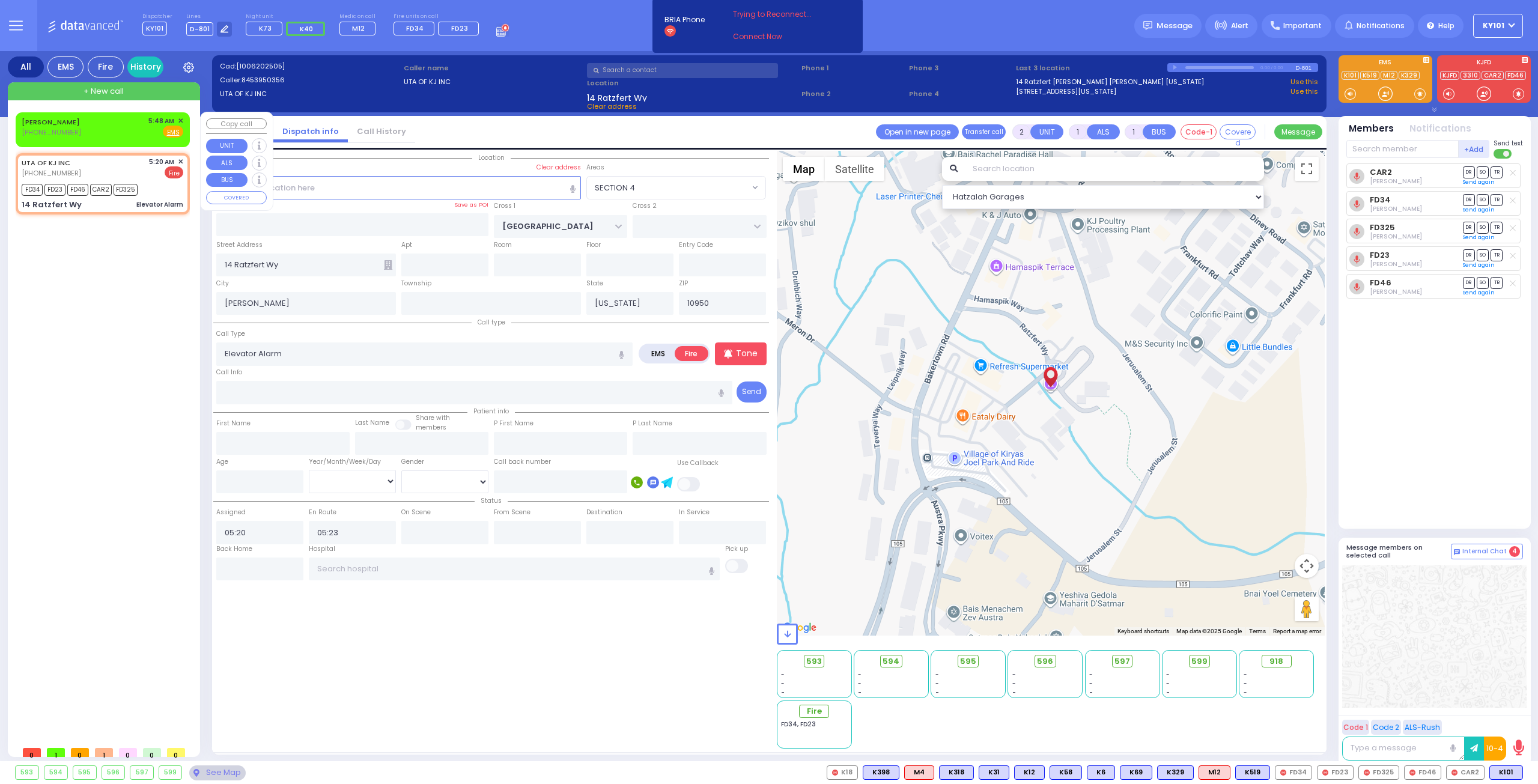
click at [107, 126] on div "RACHEL RIEDER (347) 860-1964 5:48 AM ✕ Fire EMS" at bounding box center [102, 127] width 162 height 22
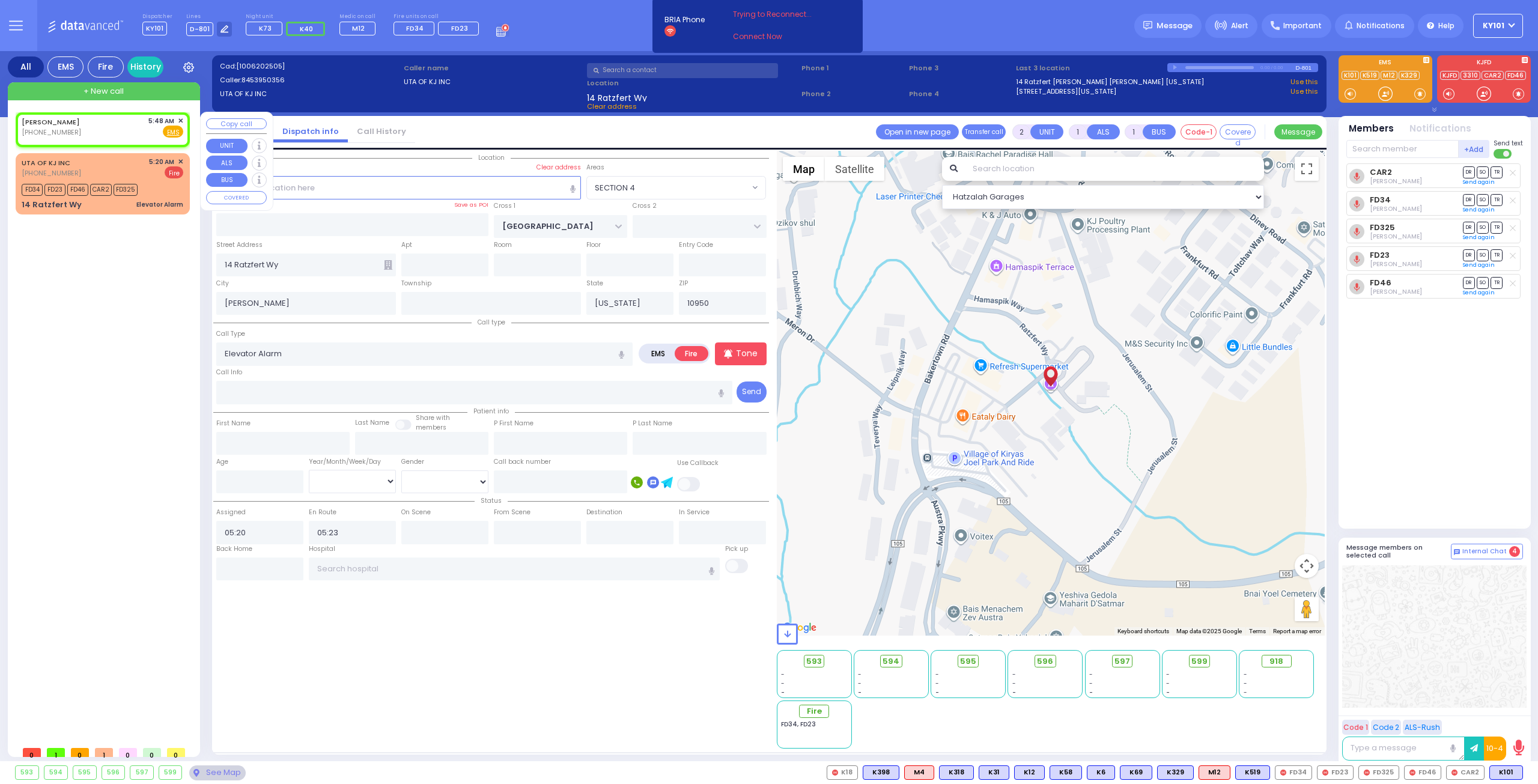
select select
radio input "true"
select select
type input "05:48"
select select "Hatzalah Garages"
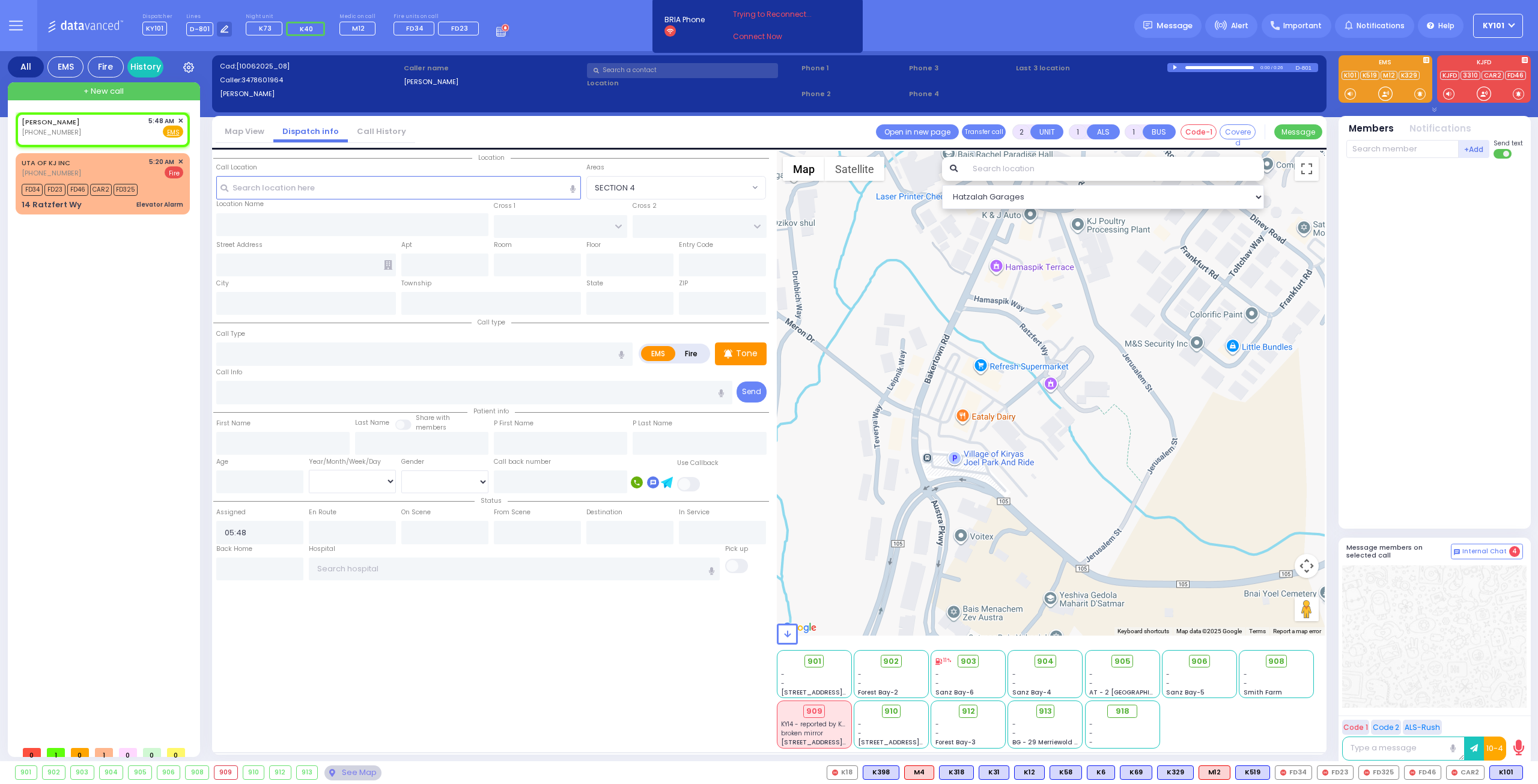
click at [367, 127] on link "Call History" at bounding box center [381, 131] width 67 height 11
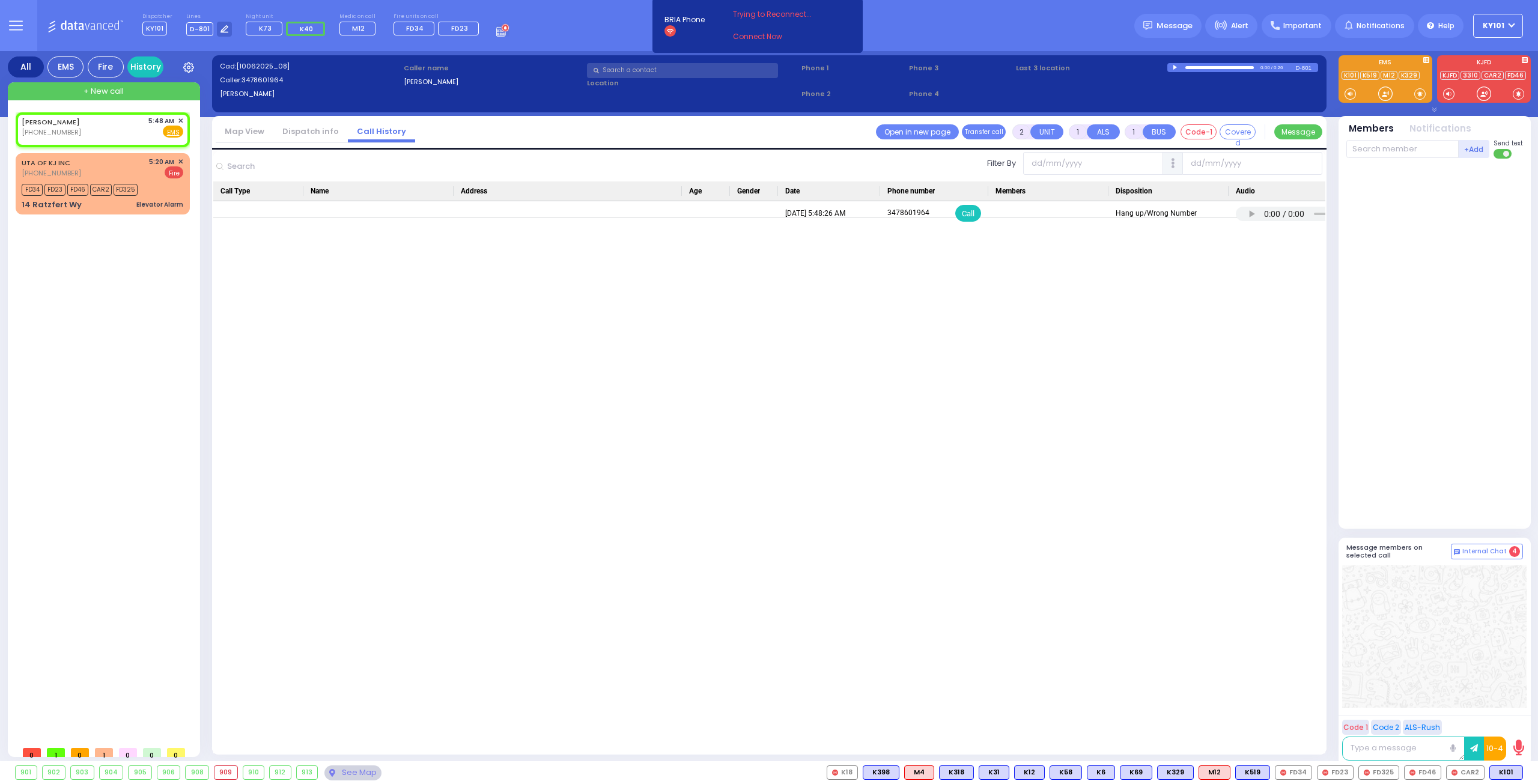
click at [317, 131] on link "Dispatch info" at bounding box center [311, 131] width 75 height 11
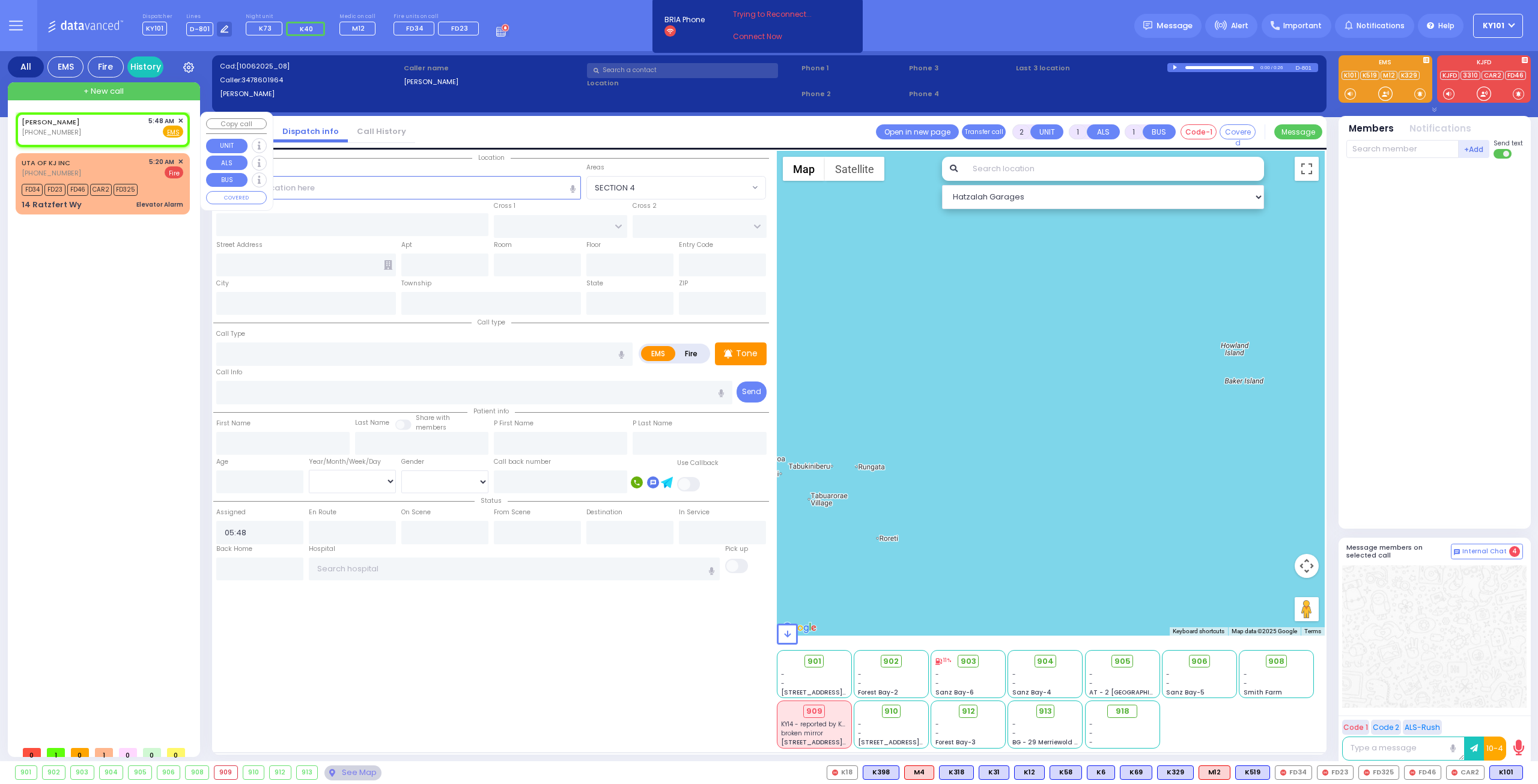
click at [181, 118] on span "✕" at bounding box center [180, 121] width 5 height 10
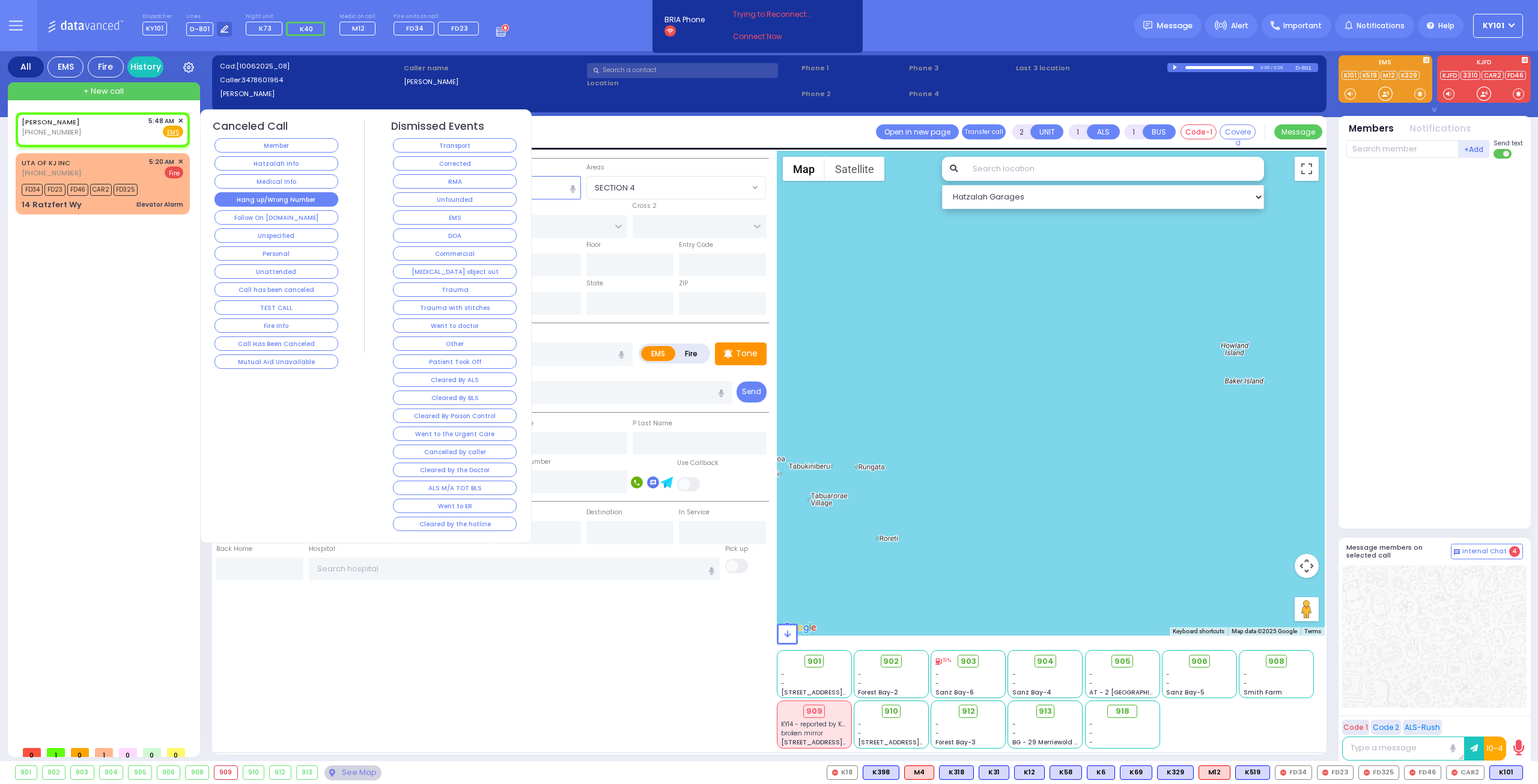
click at [300, 199] on button "Hang up/Wrong Number" at bounding box center [276, 199] width 124 height 14
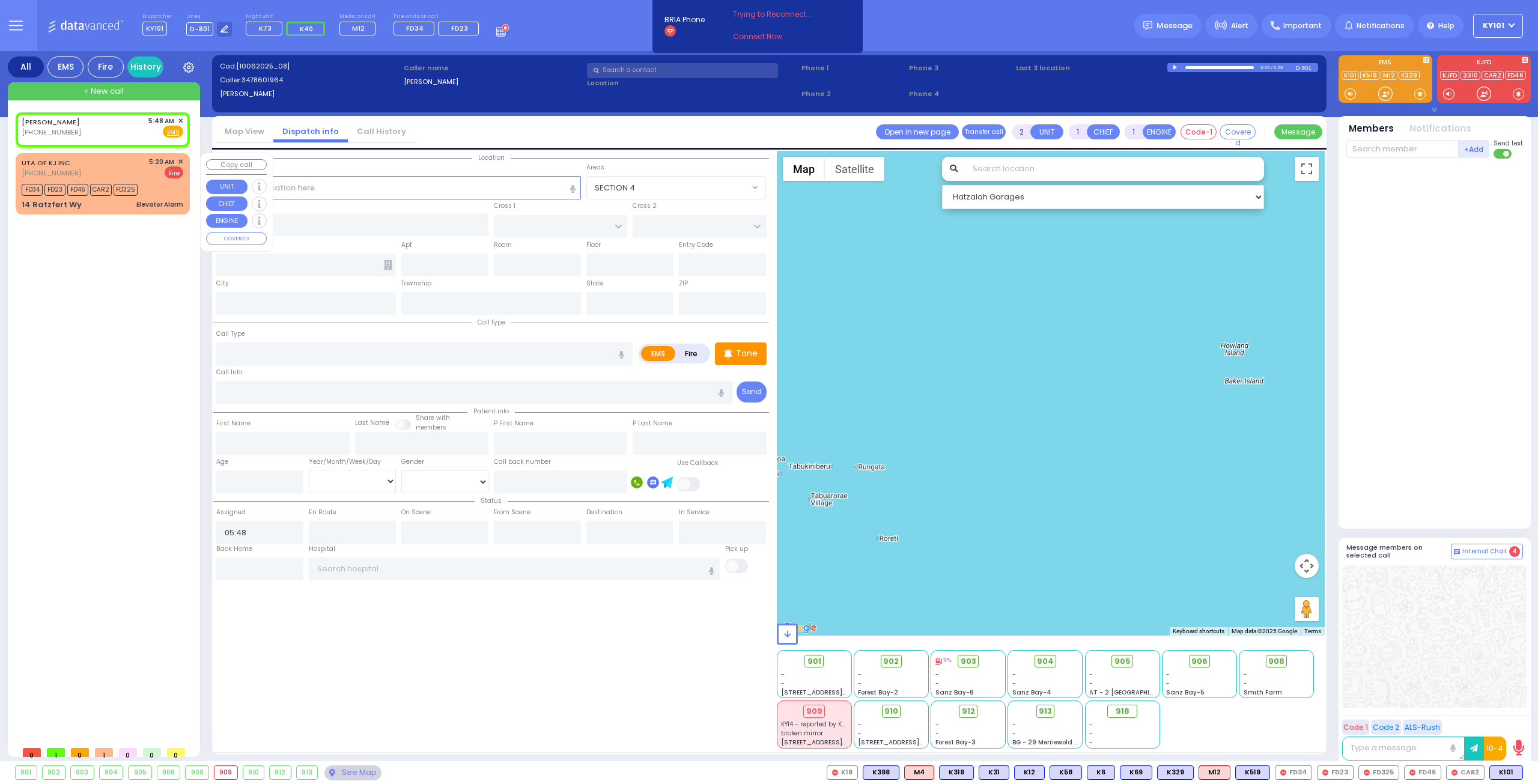
select select
radio input "true"
select select
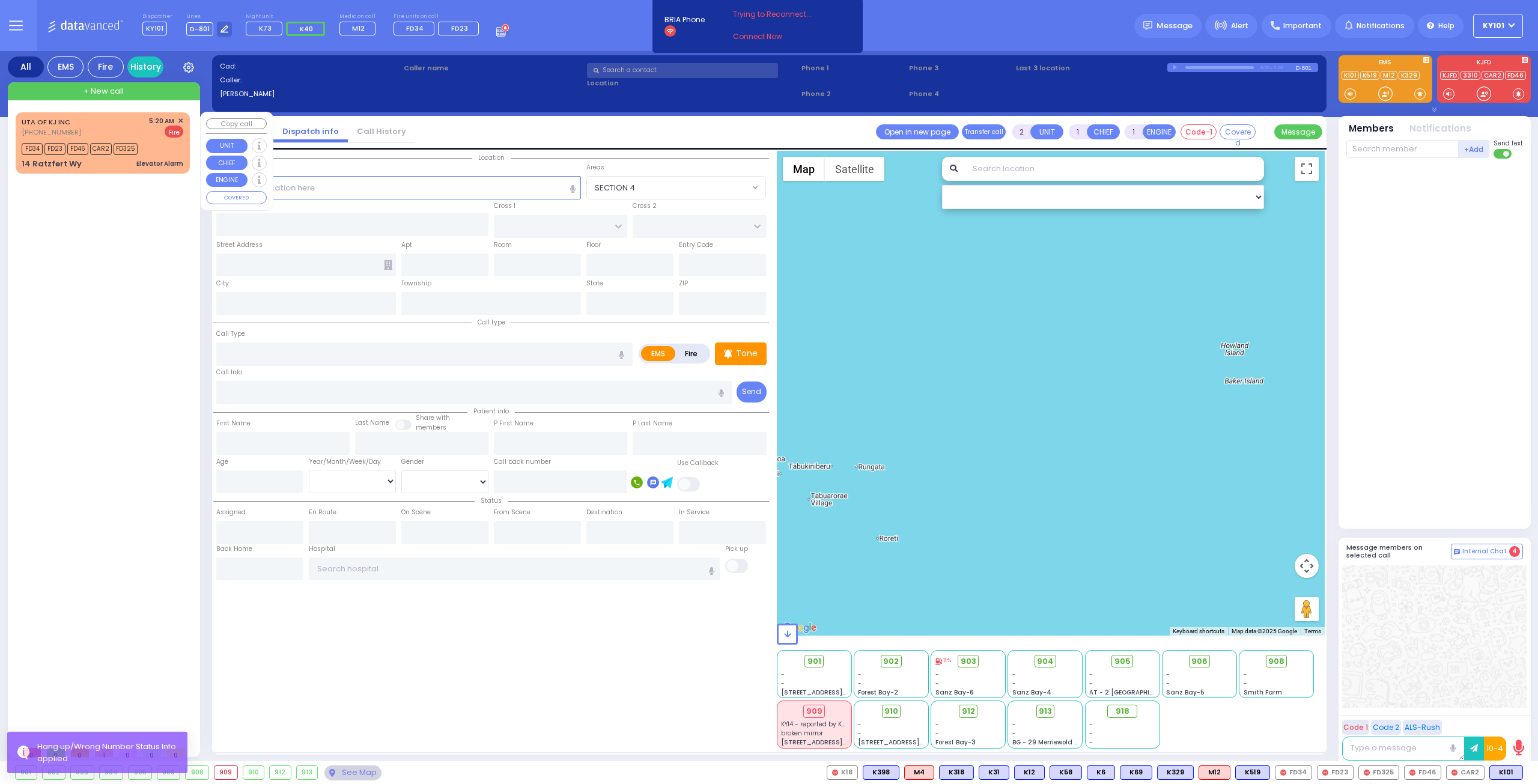
click at [178, 120] on div "5:20 AM ✕" at bounding box center [166, 121] width 35 height 10
select select
type input "Elevator Alarm"
radio input "false"
radio input "true"
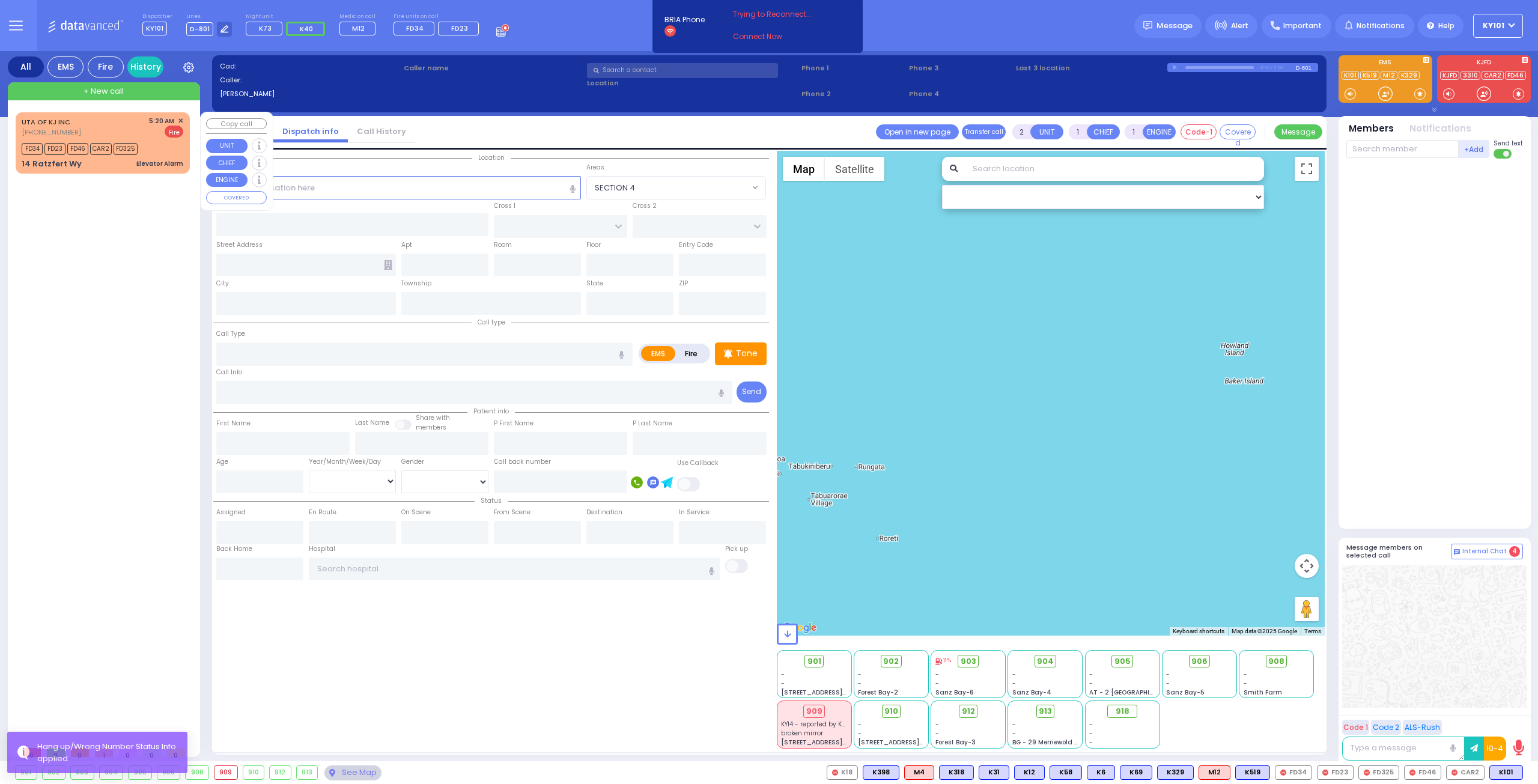
select select
type input "05:20"
type input "05:23"
select select "Hatzalah Garages"
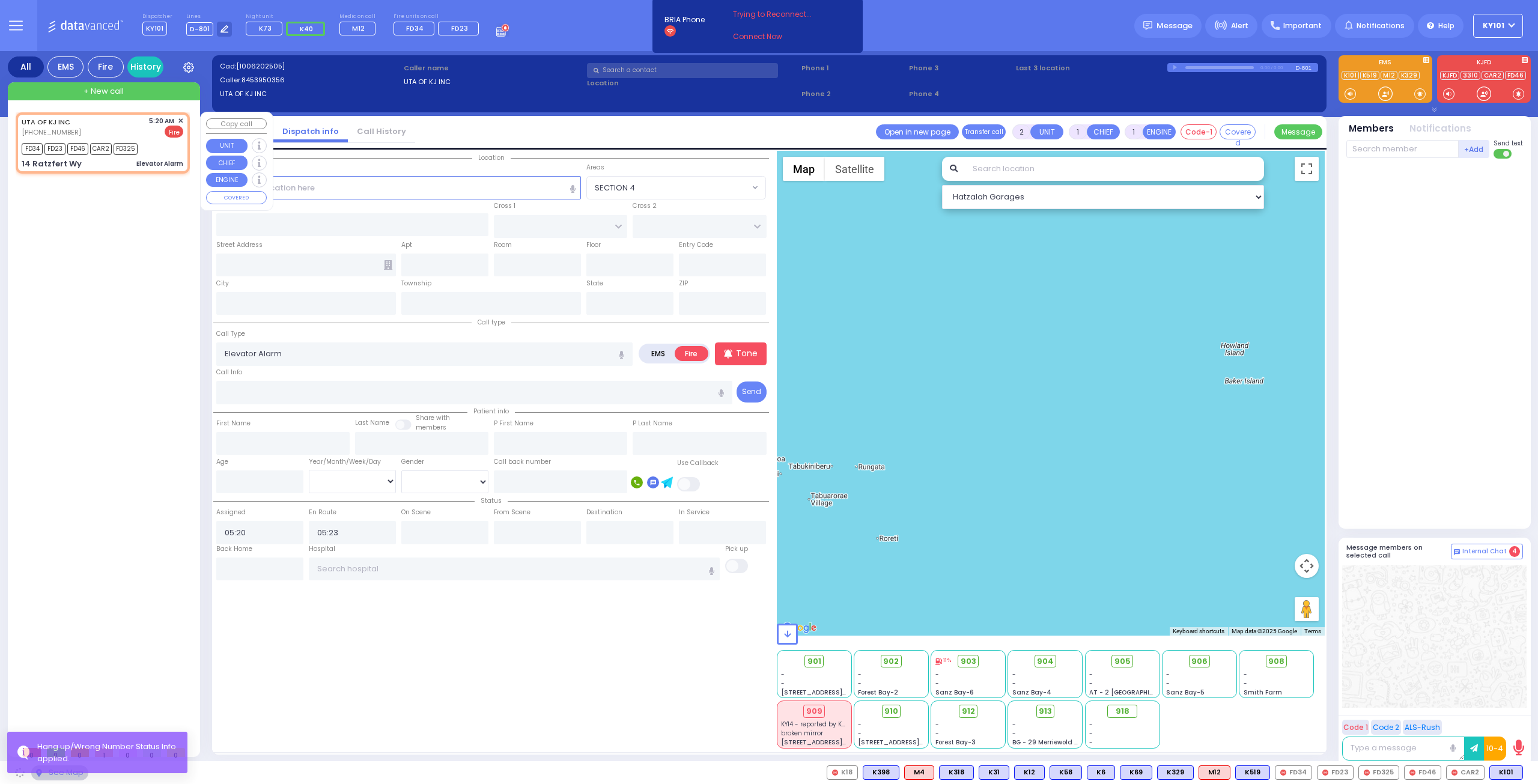
type input "BAKERTOWN RD"
type input "14 Ratzfert Wy"
type input "Kiryas Joel"
type input "New York"
type input "10950"
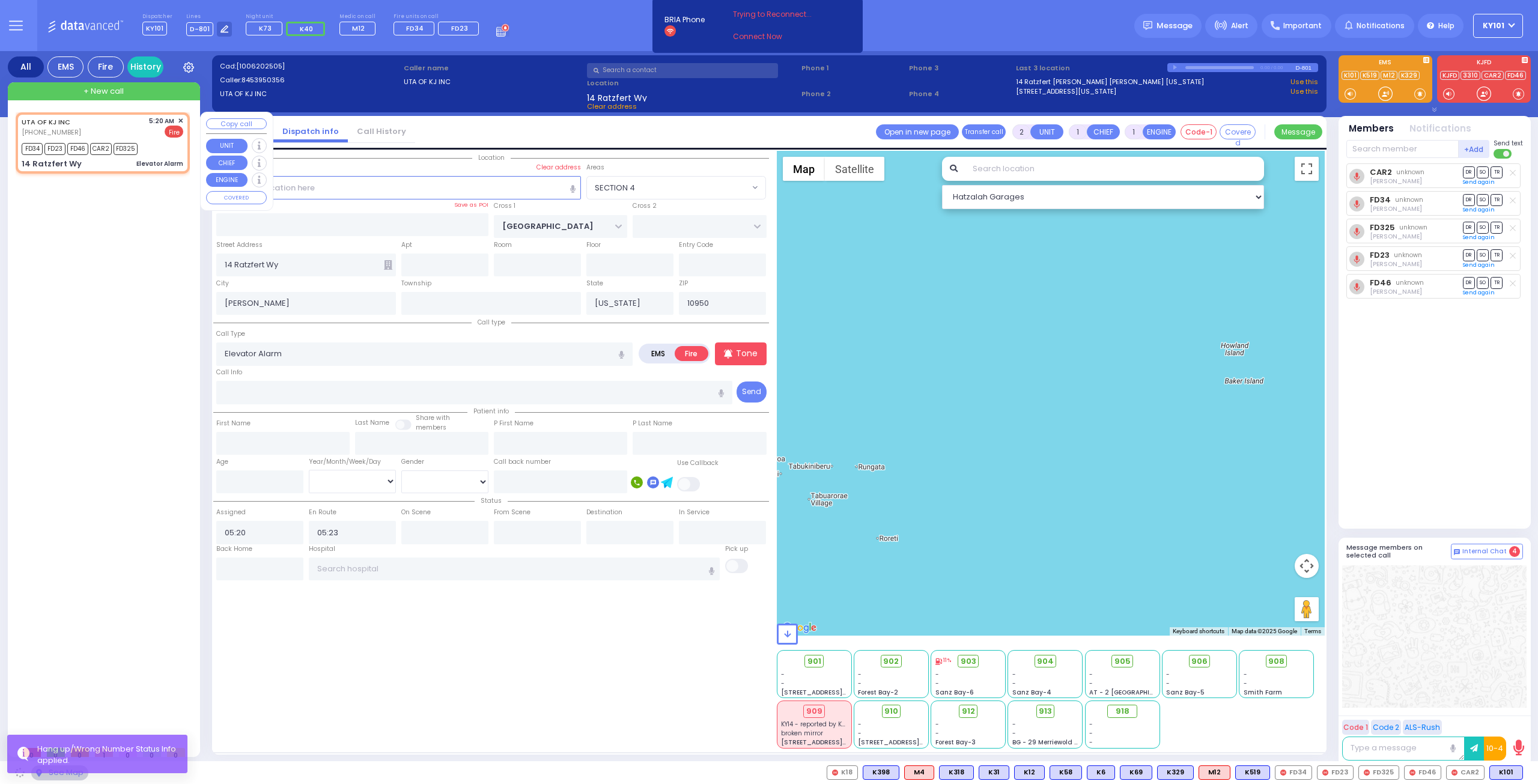
select select "SECTION 4"
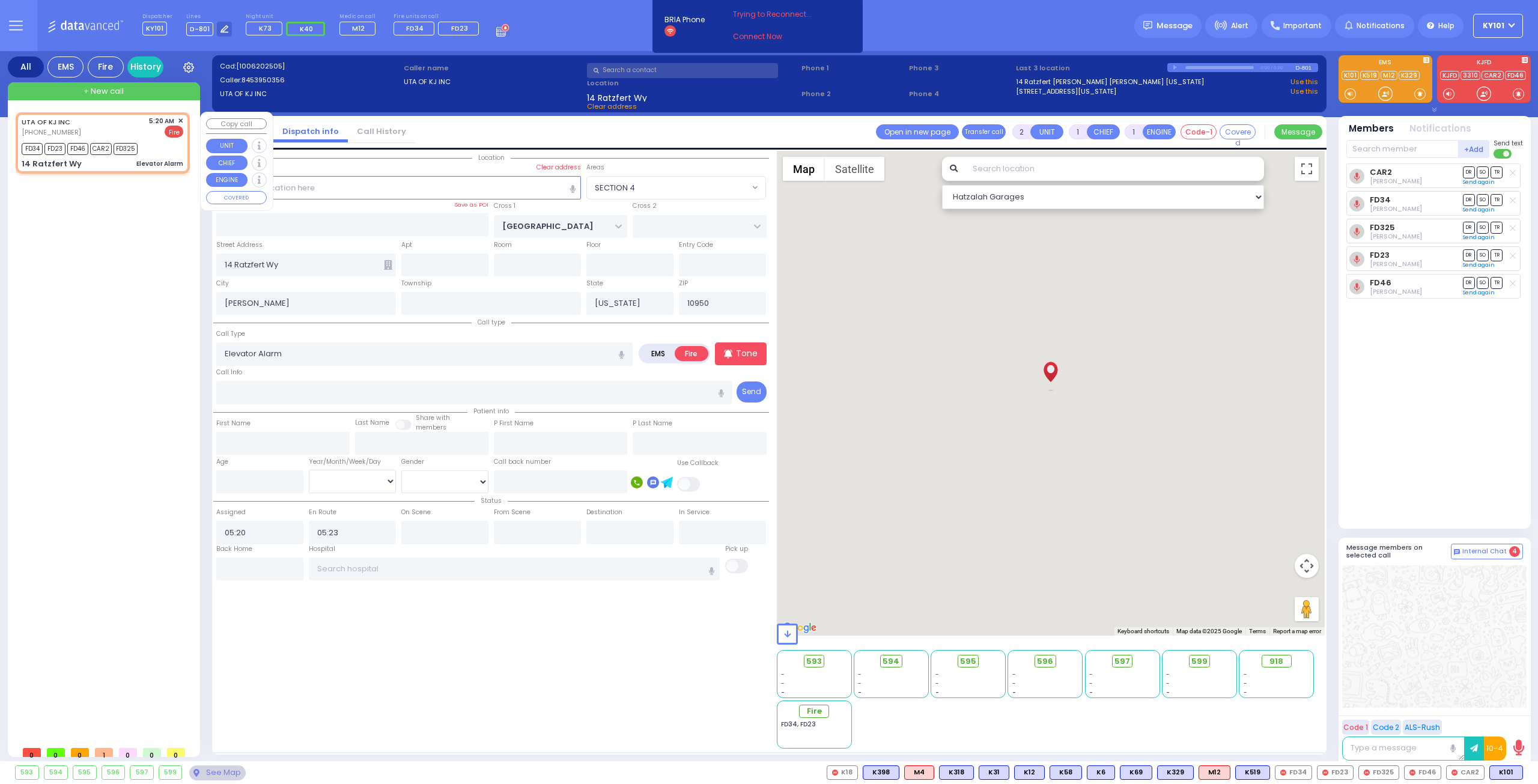
click at [181, 119] on span "✕" at bounding box center [180, 121] width 5 height 10
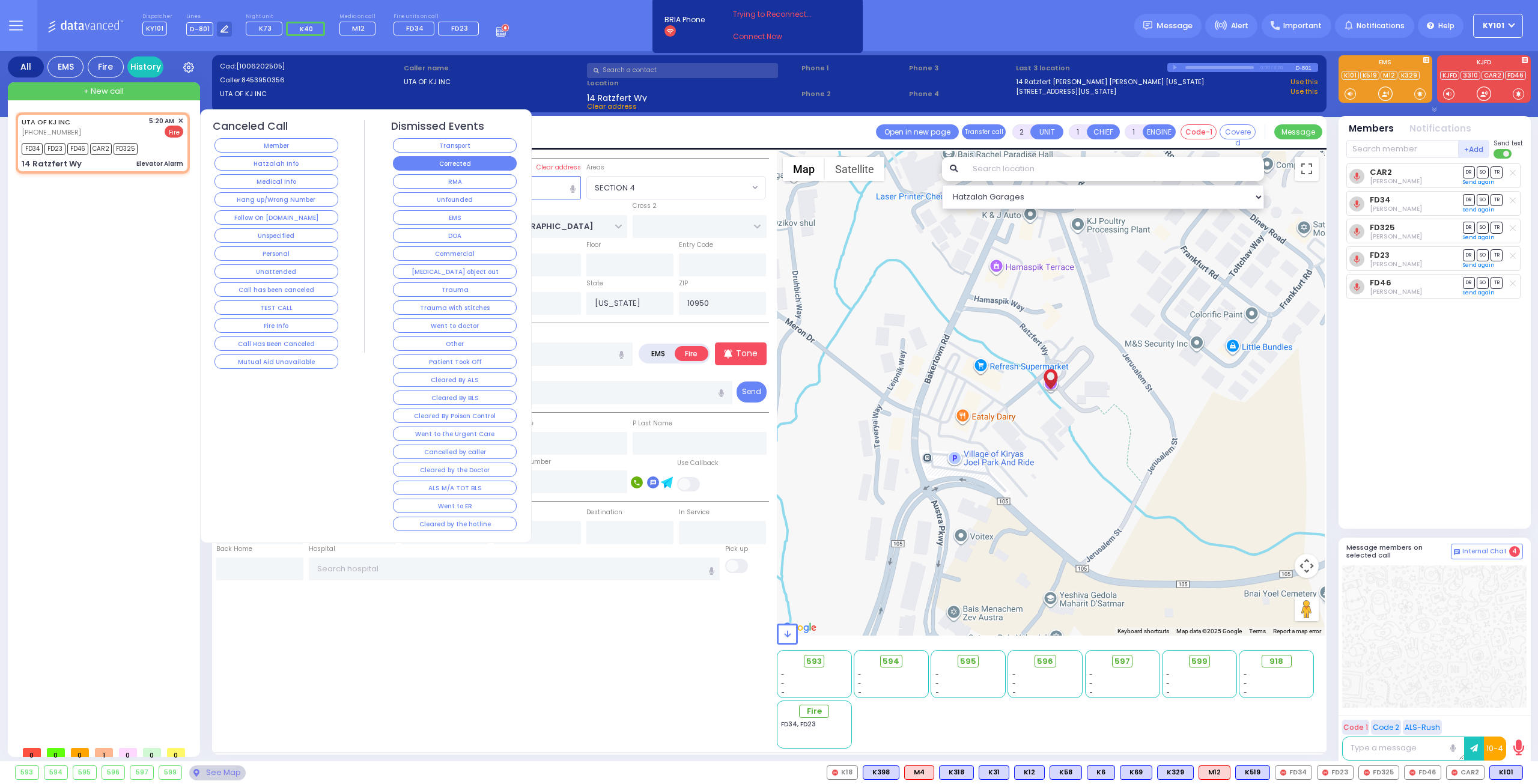
click at [433, 157] on button "Corrected" at bounding box center [454, 163] width 124 height 14
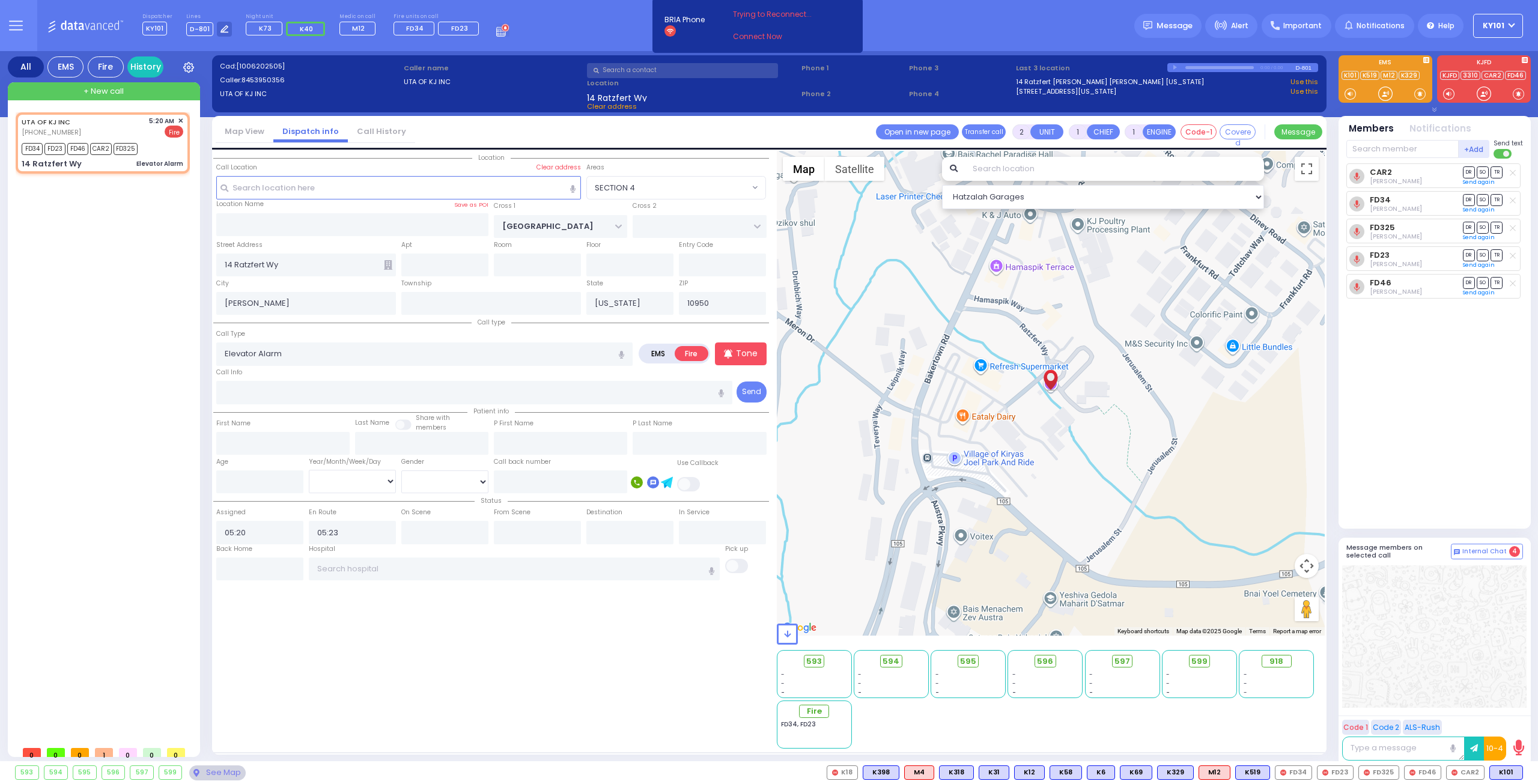
select select
radio input "true"
select select
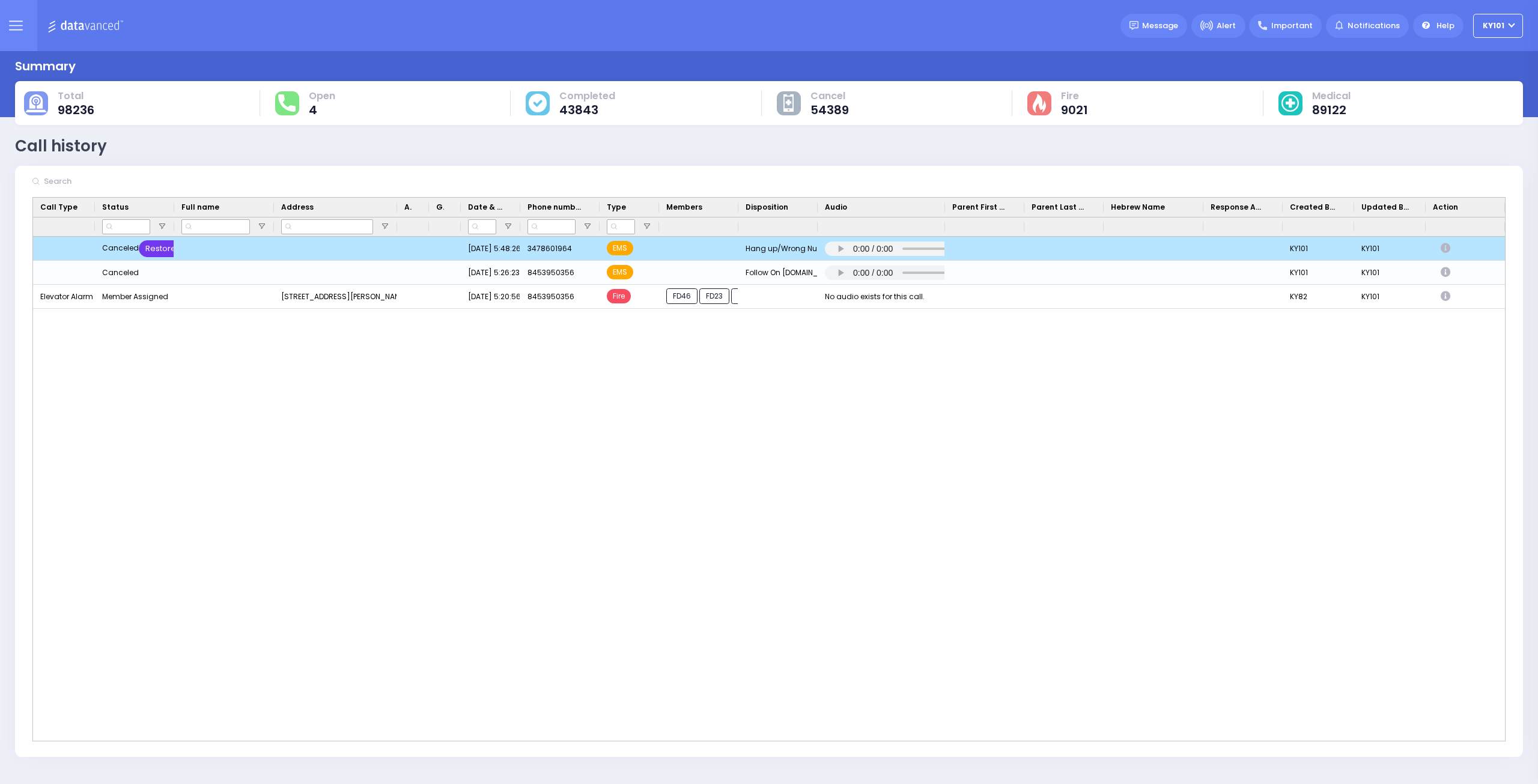
click at [164, 243] on div "Restore" at bounding box center [161, 249] width 44 height 17
